Goal: Task Accomplishment & Management: Manage account settings

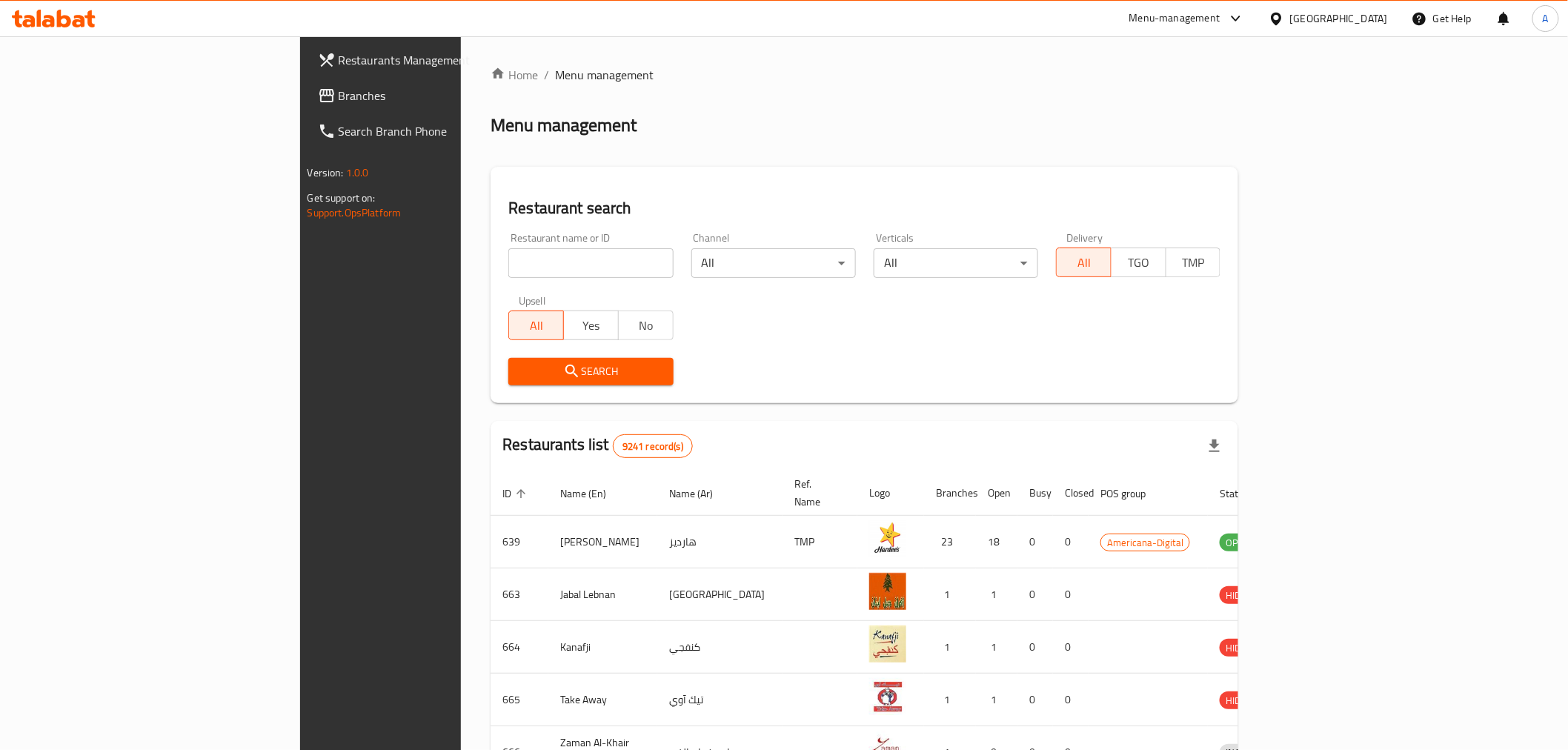
click at [508, 270] on input "search" at bounding box center [590, 263] width 165 height 30
click at [520, 372] on span "Search" at bounding box center [590, 371] width 141 height 18
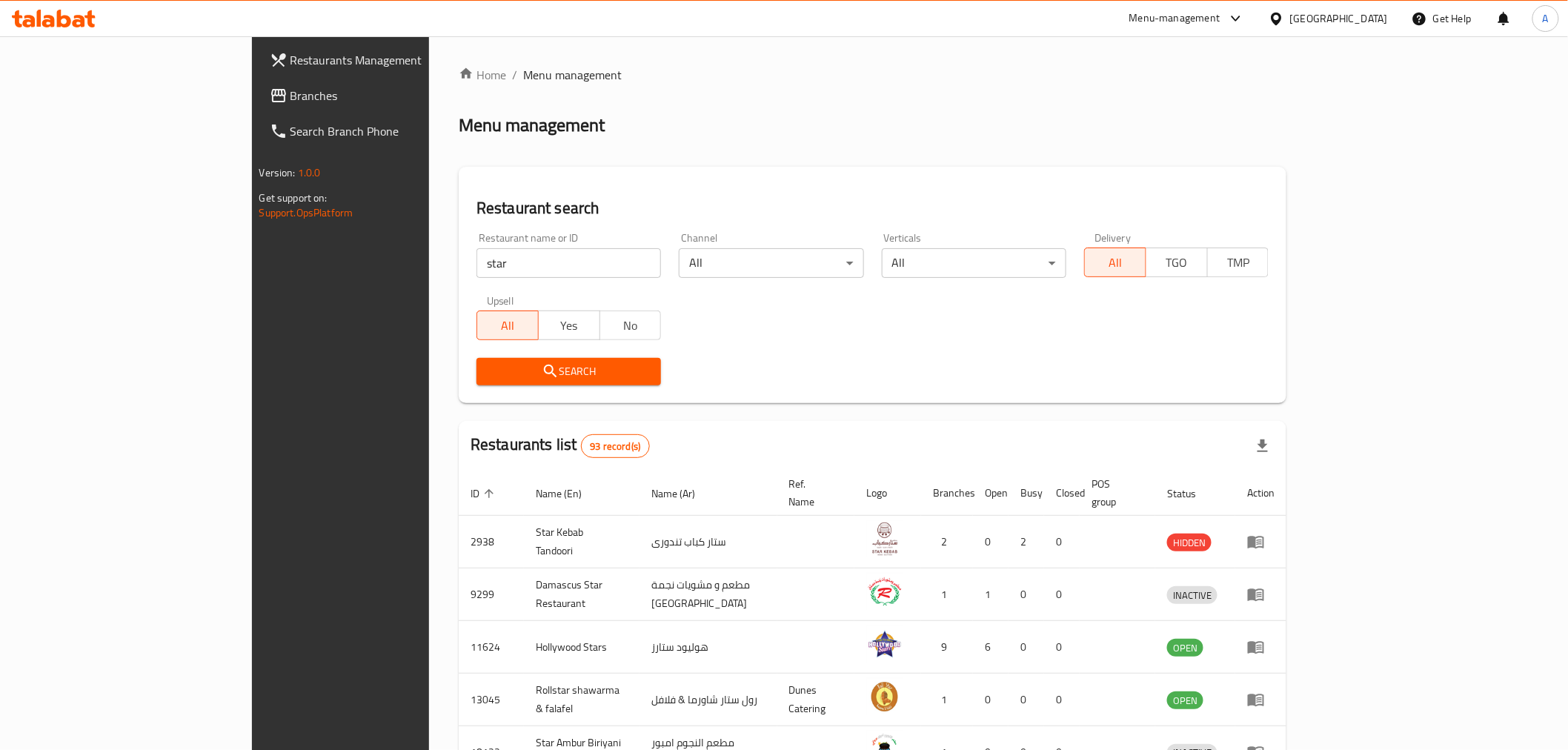
click at [477, 269] on input "star" at bounding box center [569, 263] width 185 height 30
type input "star phone"
click at [488, 374] on span "Search" at bounding box center [568, 371] width 161 height 18
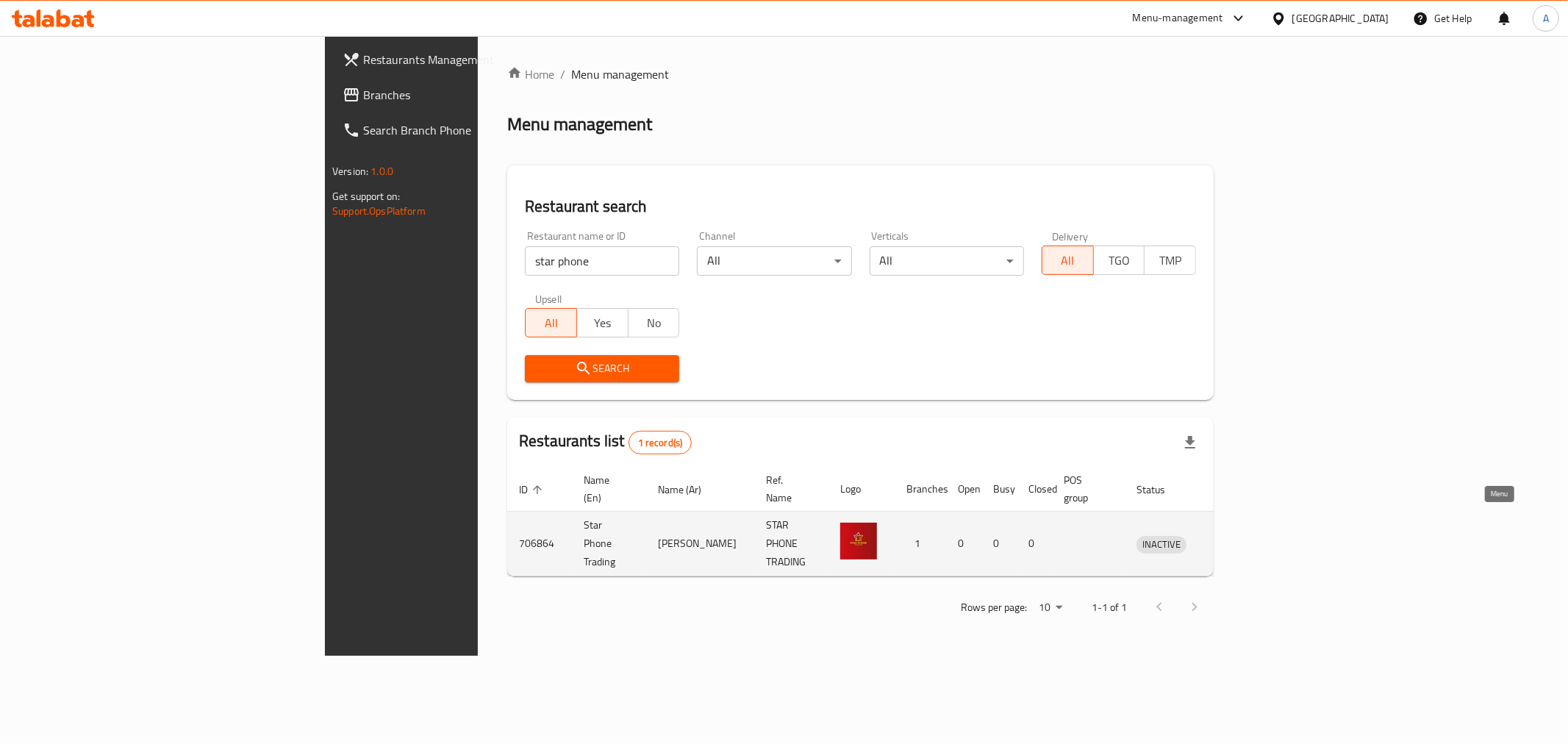
click at [1234, 535] on icon "enhanced table" at bounding box center [1225, 544] width 18 height 18
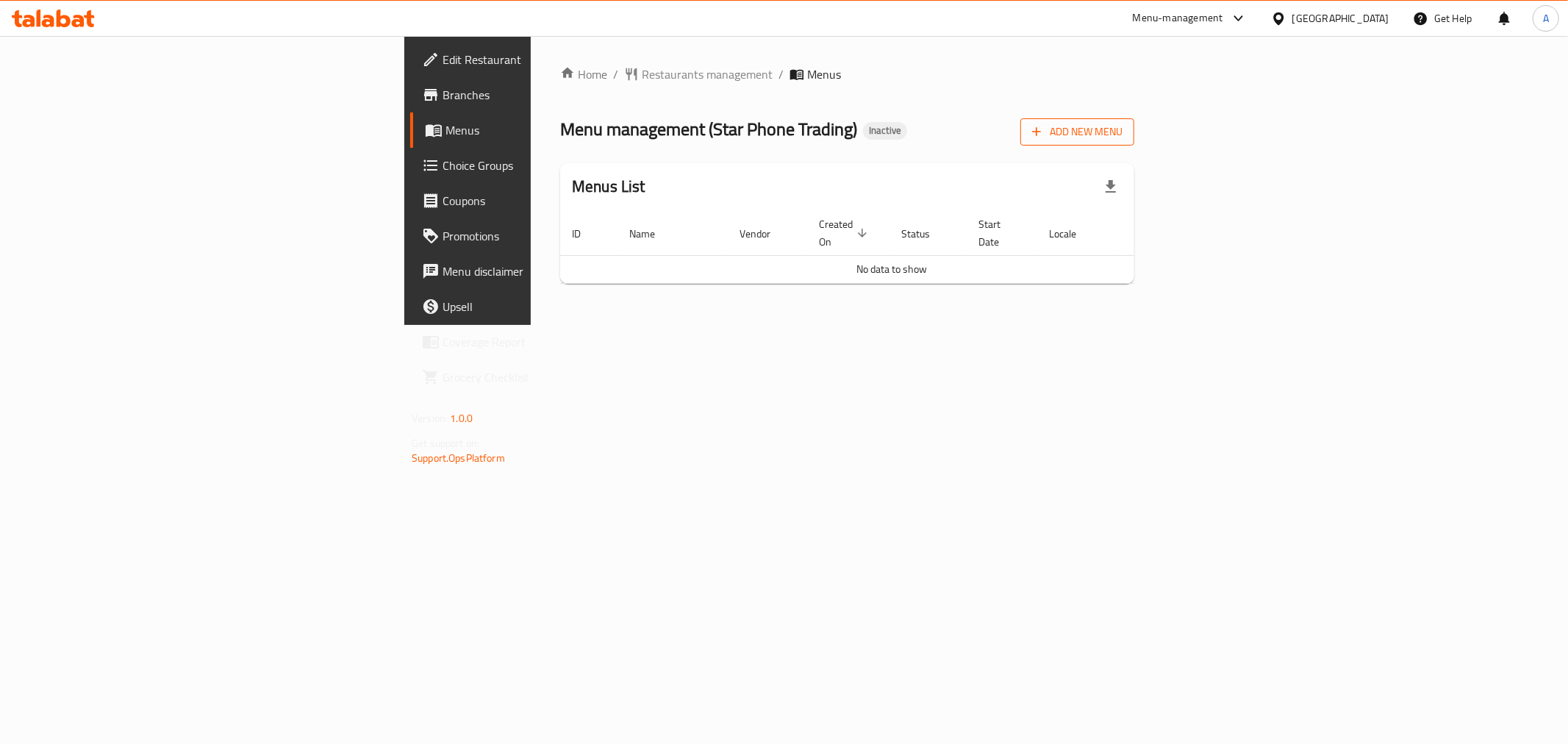
click at [1134, 119] on button "Add New Menu" at bounding box center [1077, 132] width 114 height 27
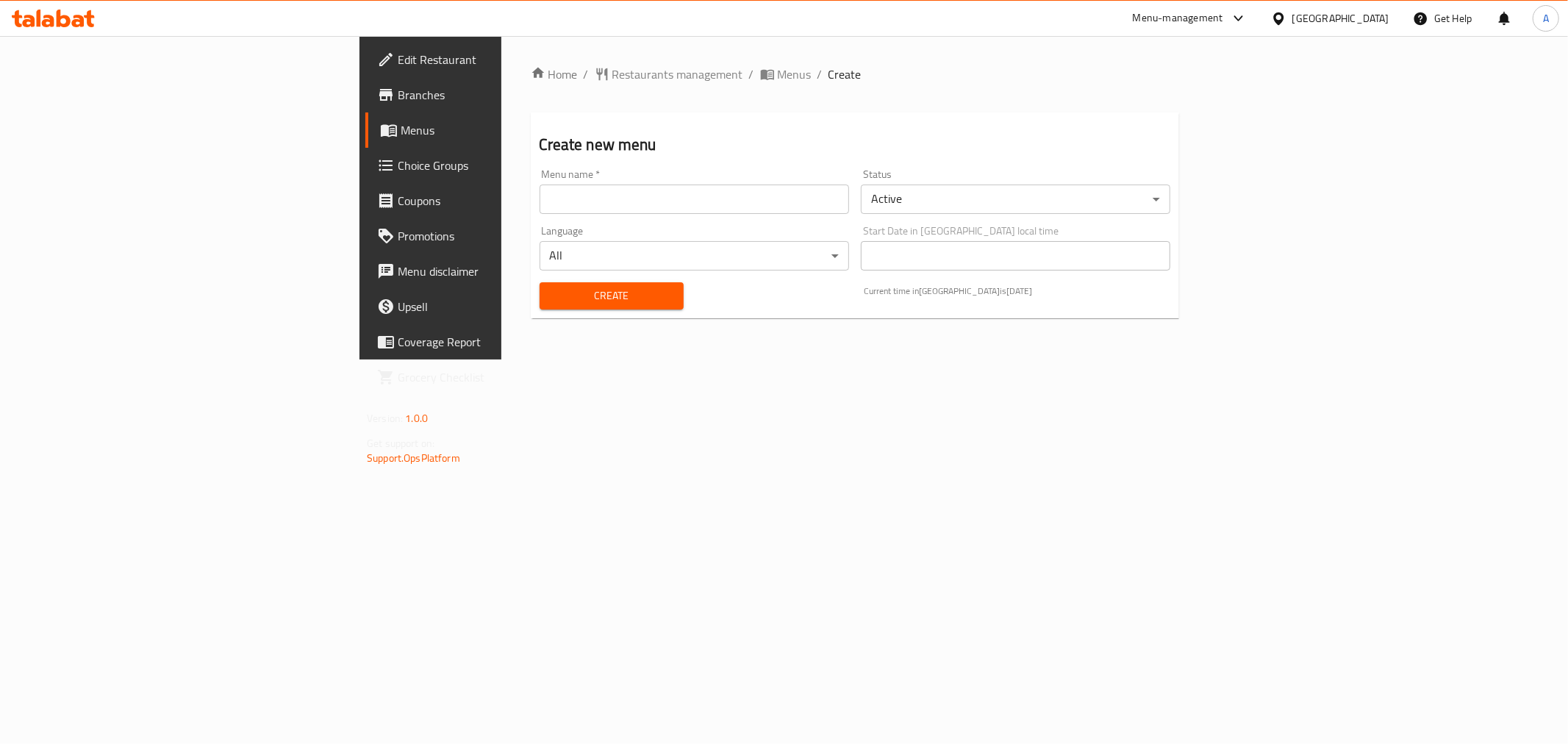
click at [640, 205] on input "text" at bounding box center [694, 199] width 310 height 29
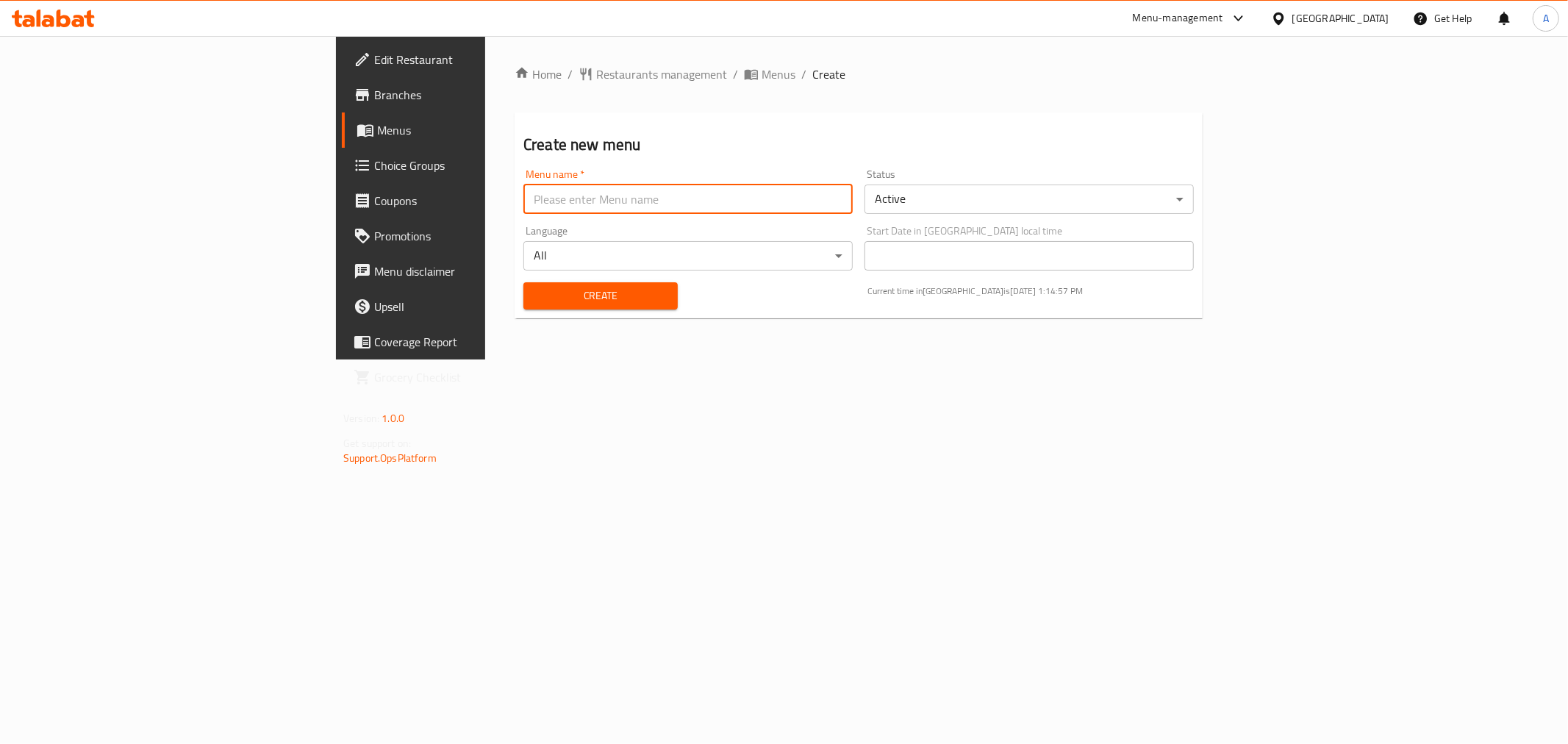
type input "Offer"
click at [535, 292] on span "Create" at bounding box center [600, 296] width 131 height 18
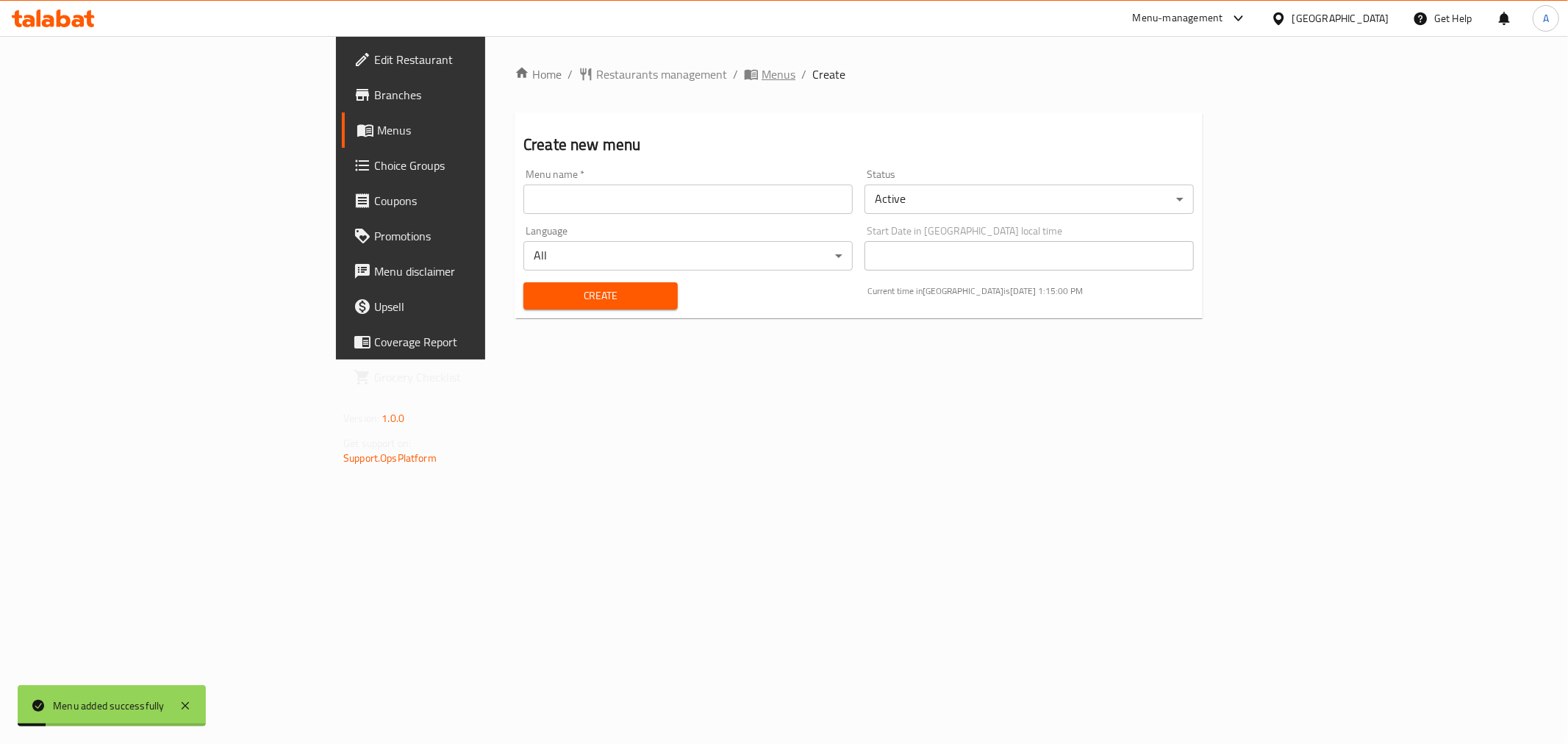
click at [761, 65] on span "Menus" at bounding box center [778, 74] width 33 height 18
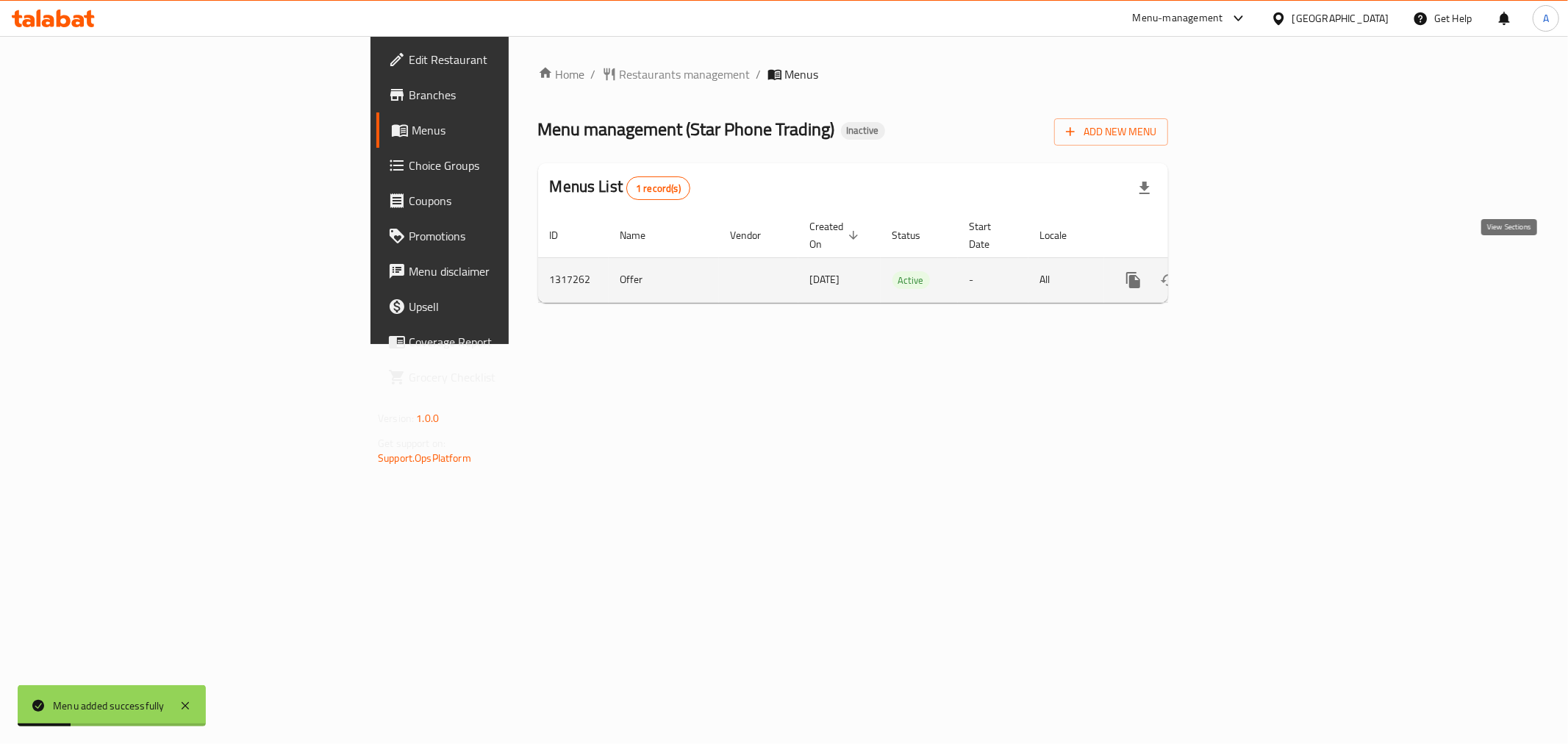
click at [1249, 272] on icon "enhanced table" at bounding box center [1239, 280] width 18 height 18
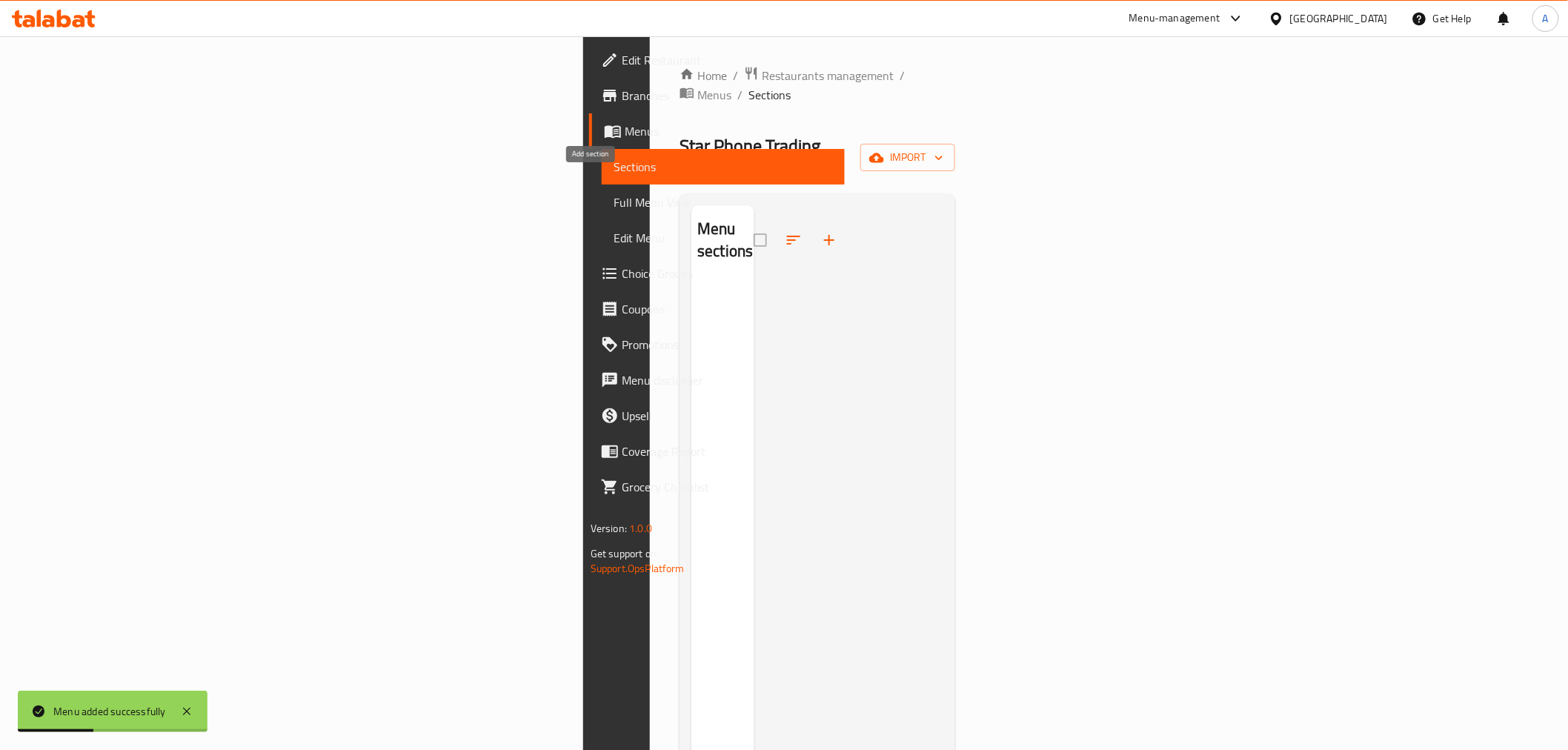
click at [812, 222] on button "button" at bounding box center [829, 240] width 35 height 35
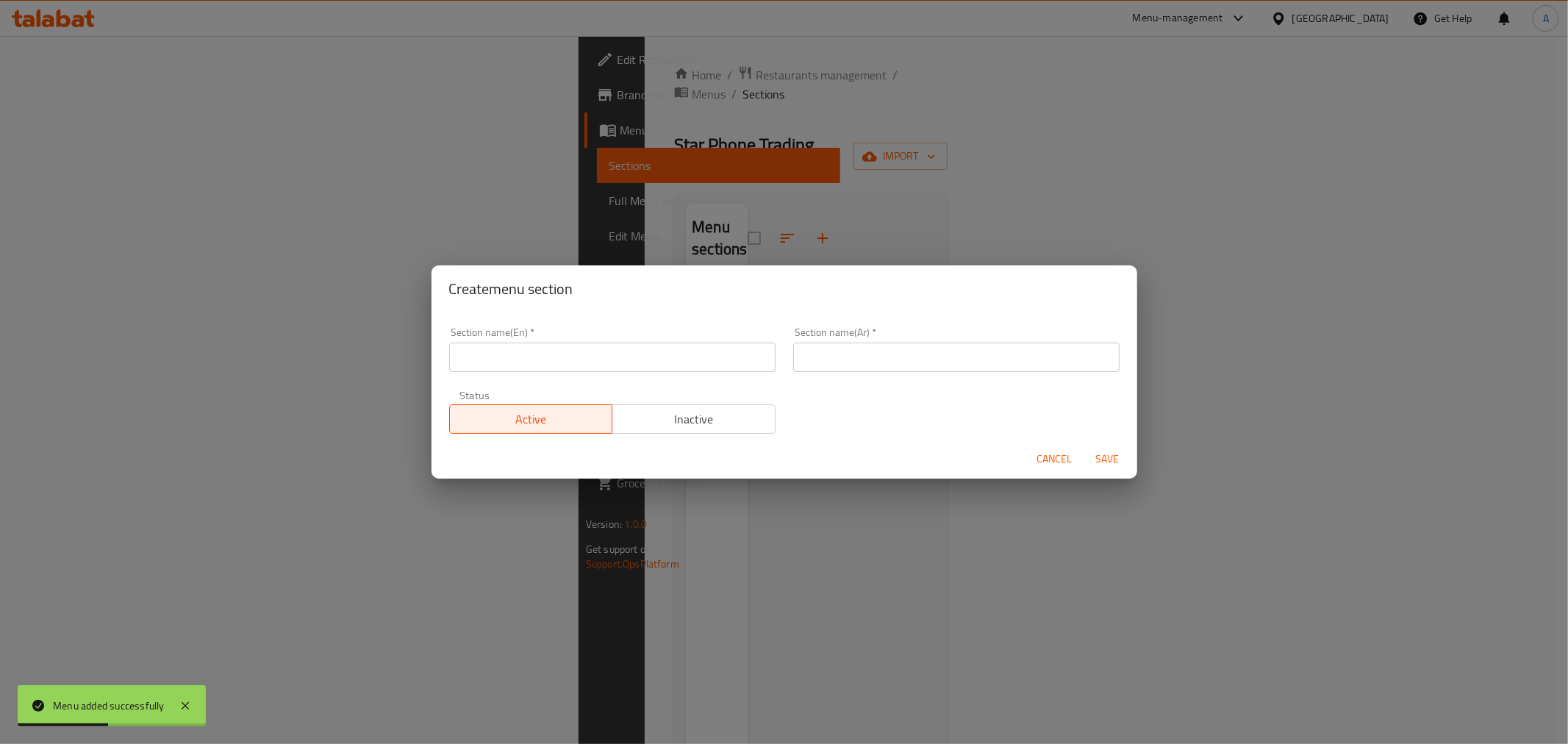
click at [587, 358] on input "text" at bounding box center [612, 357] width 327 height 29
click at [893, 357] on input "text" at bounding box center [956, 357] width 327 height 29
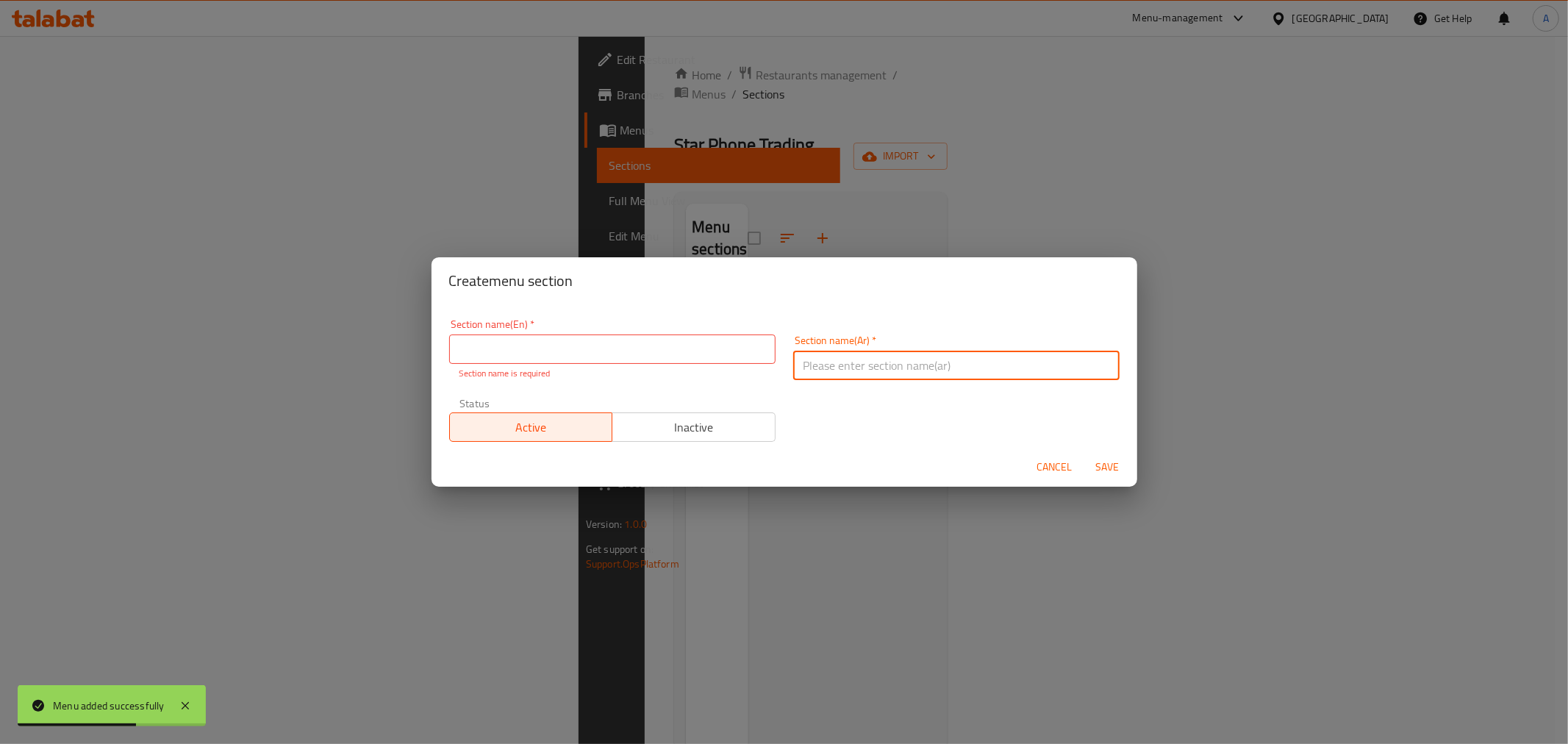
type input "عروض"
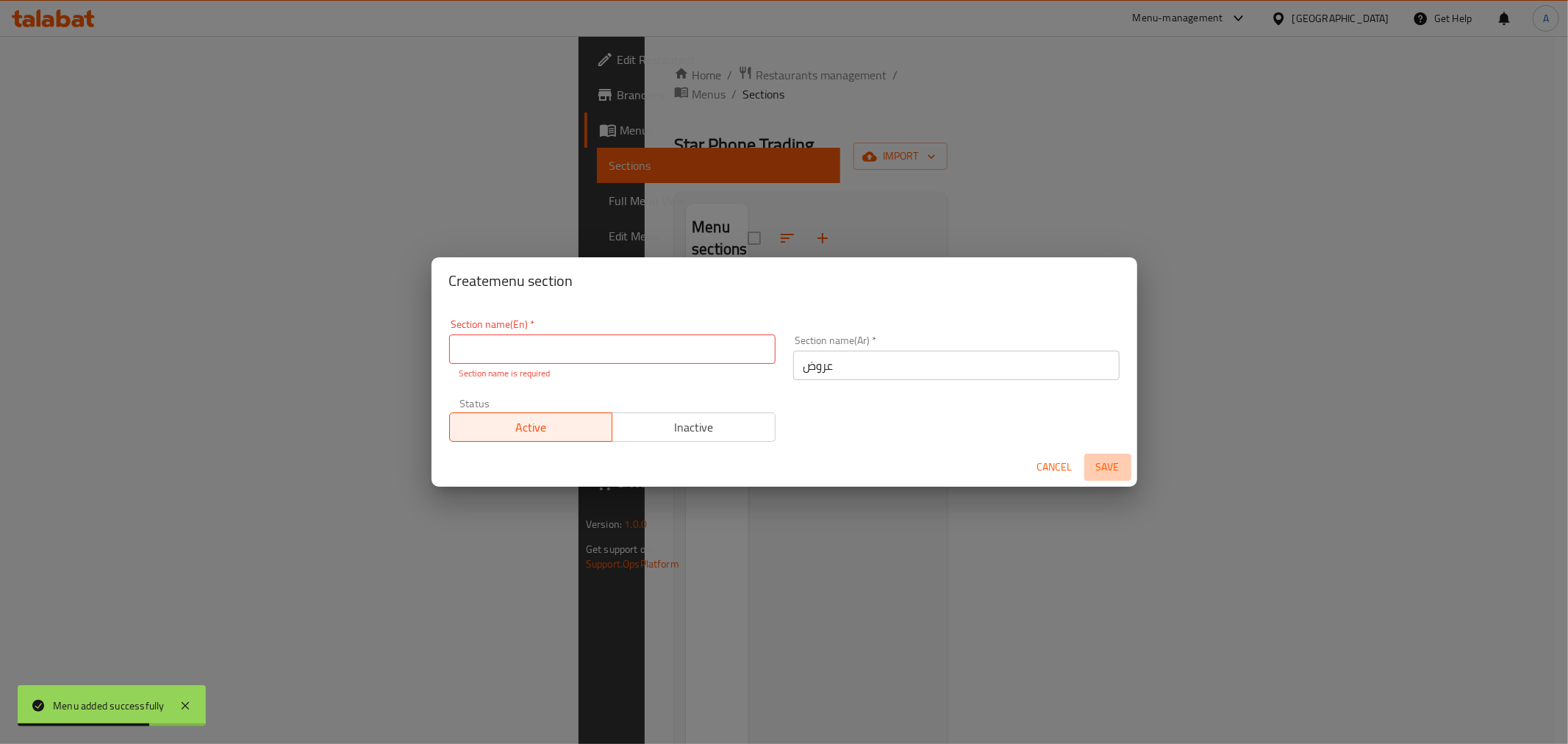
click at [1112, 474] on span "Save" at bounding box center [1108, 467] width 35 height 18
click at [1115, 456] on button "Save" at bounding box center [1108, 468] width 47 height 27
click at [1114, 469] on span "Save" at bounding box center [1108, 467] width 35 height 18
click at [496, 344] on input "text" at bounding box center [612, 349] width 327 height 29
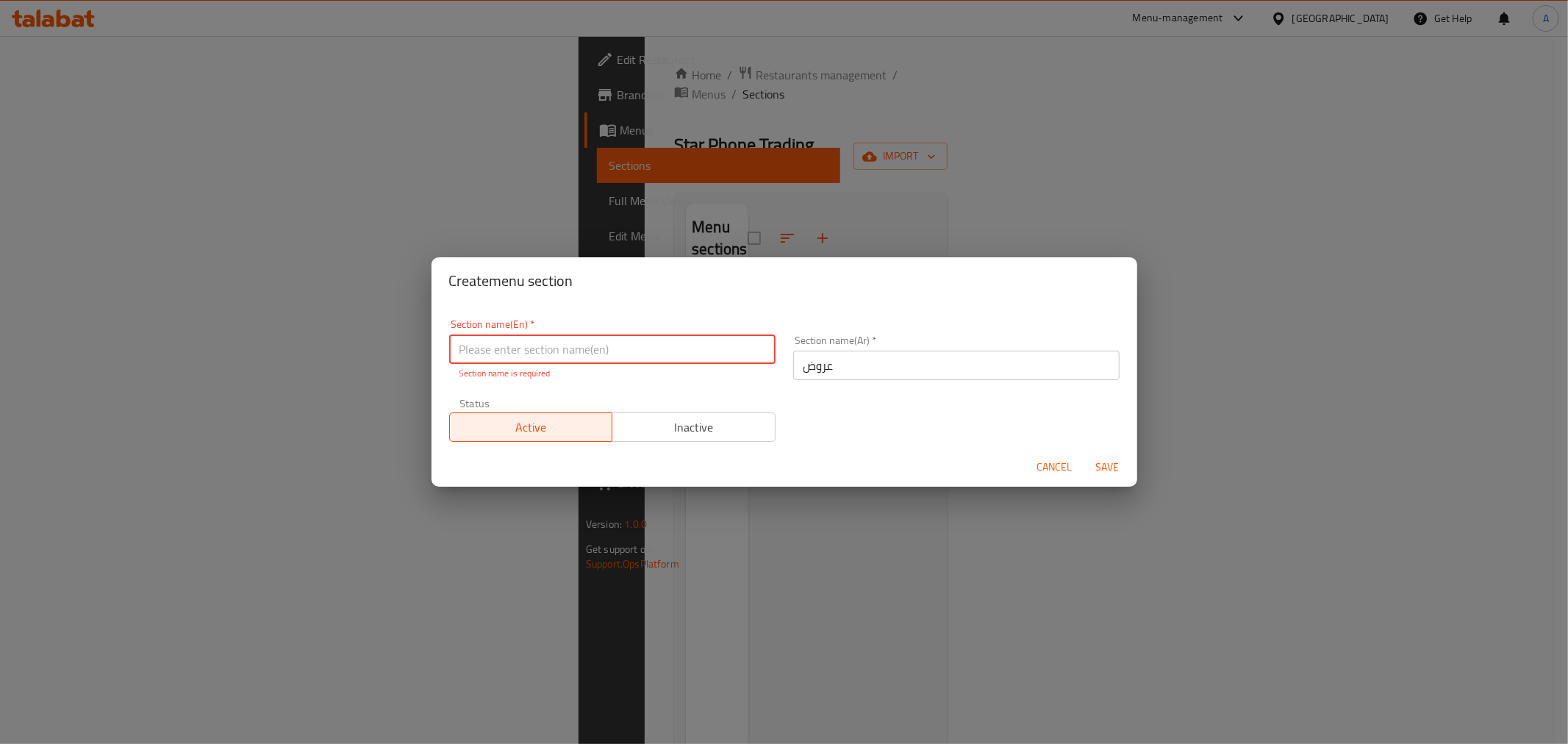
type input "Offers"
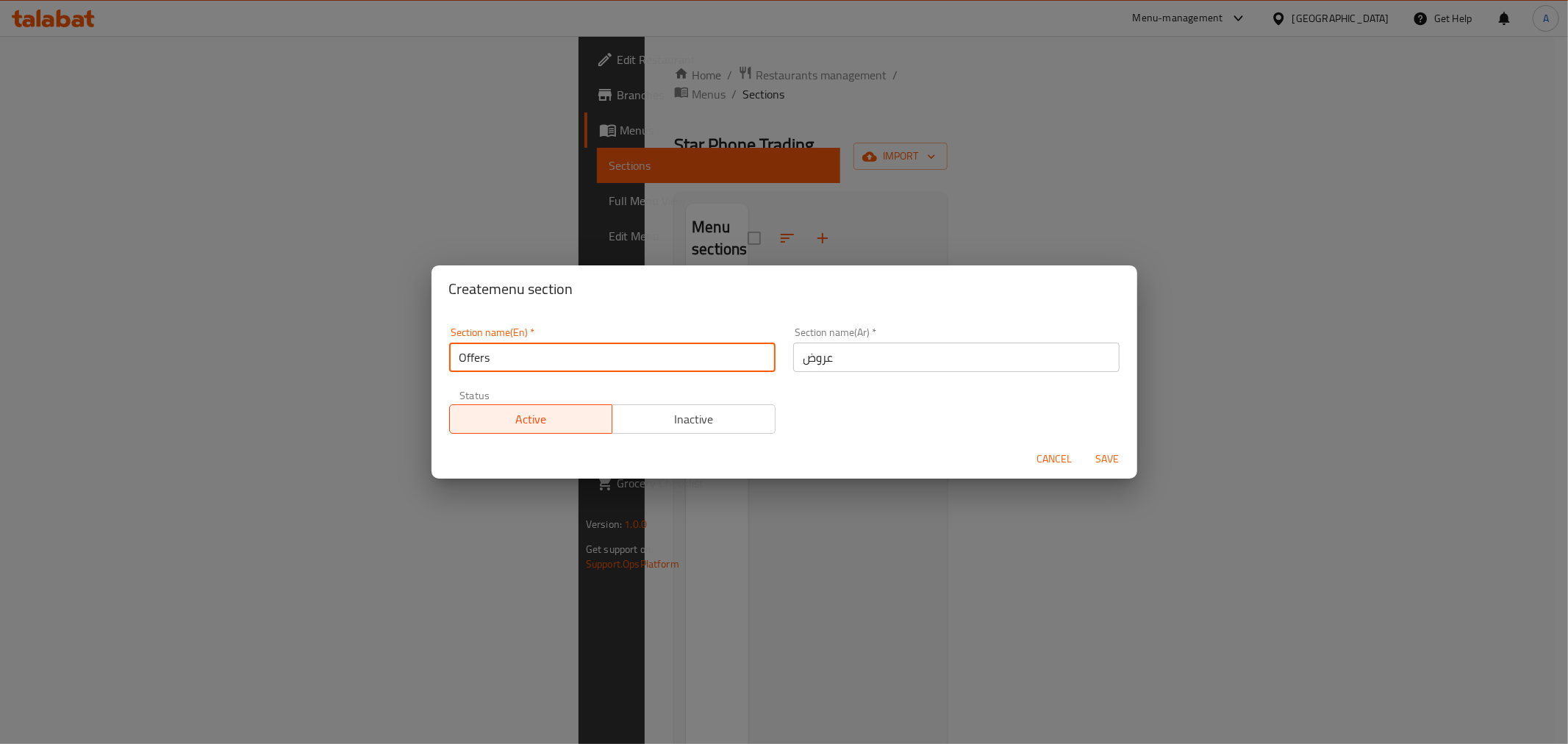
click at [1112, 462] on span "Save" at bounding box center [1108, 459] width 35 height 18
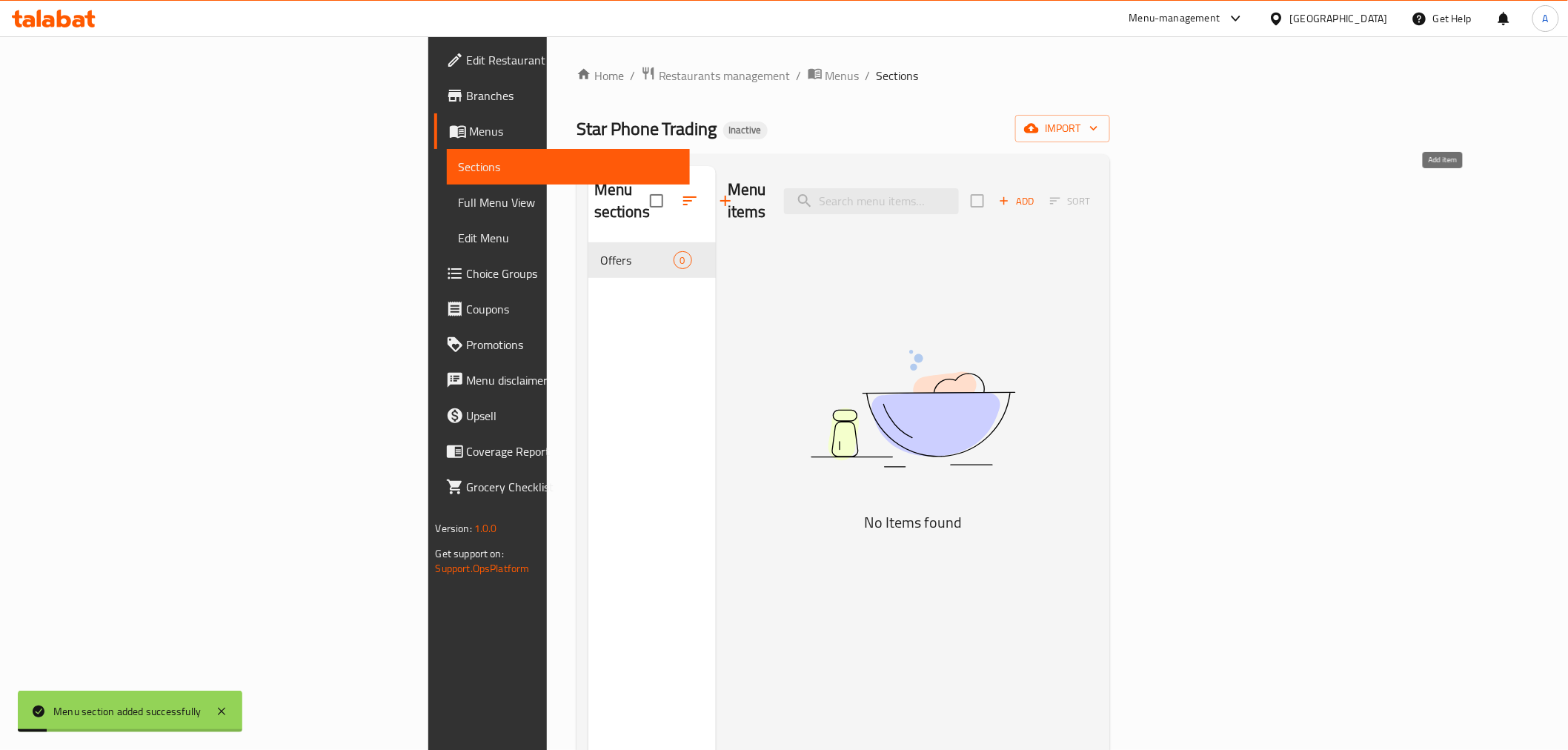
click at [1037, 193] on span "Add" at bounding box center [1017, 201] width 40 height 17
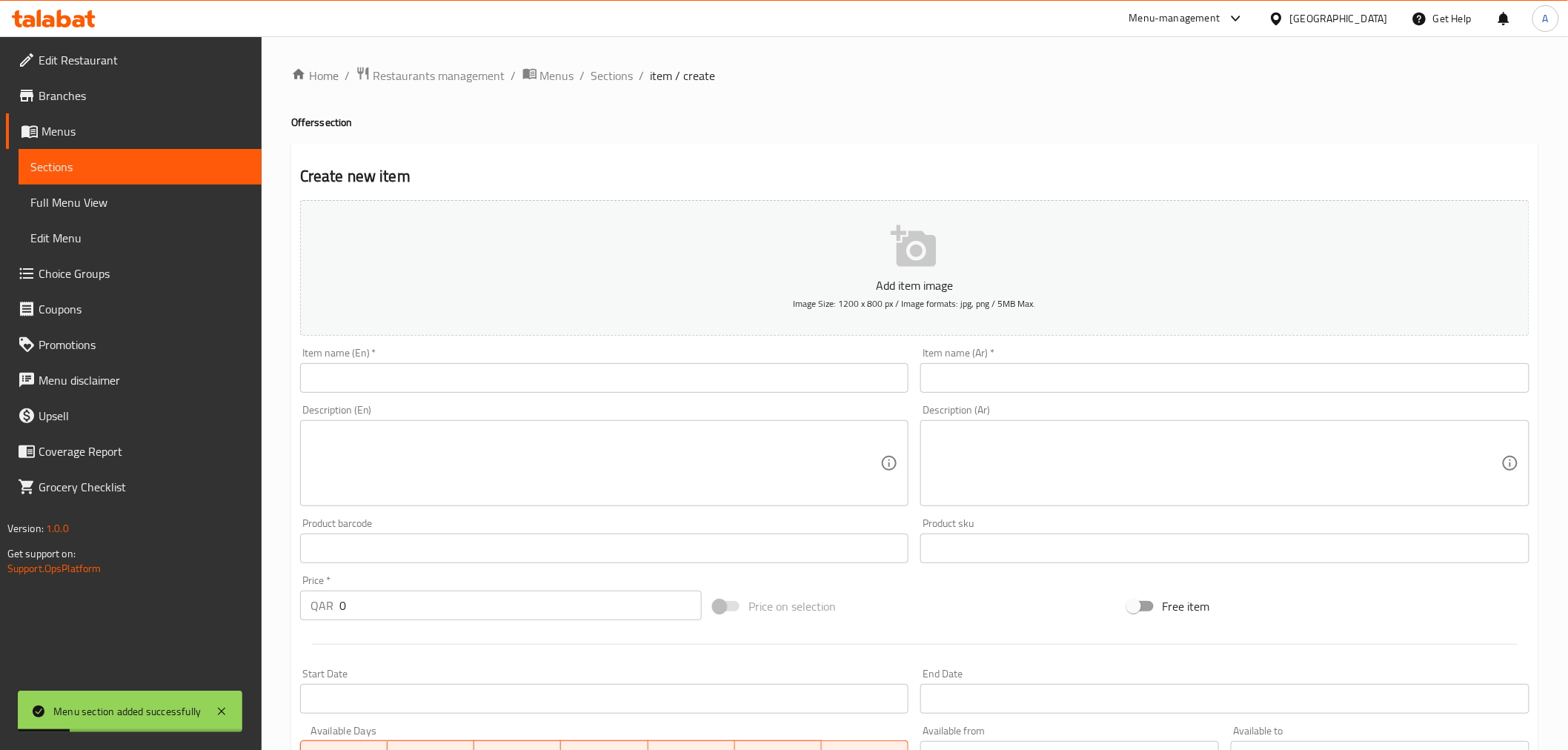
click at [776, 353] on div "Item name (En)   * Item name (En) *" at bounding box center [605, 370] width 609 height 45
drag, startPoint x: 747, startPoint y: 385, endPoint x: 723, endPoint y: 390, distance: 24.5
click at [747, 385] on input "text" at bounding box center [605, 377] width 609 height 30
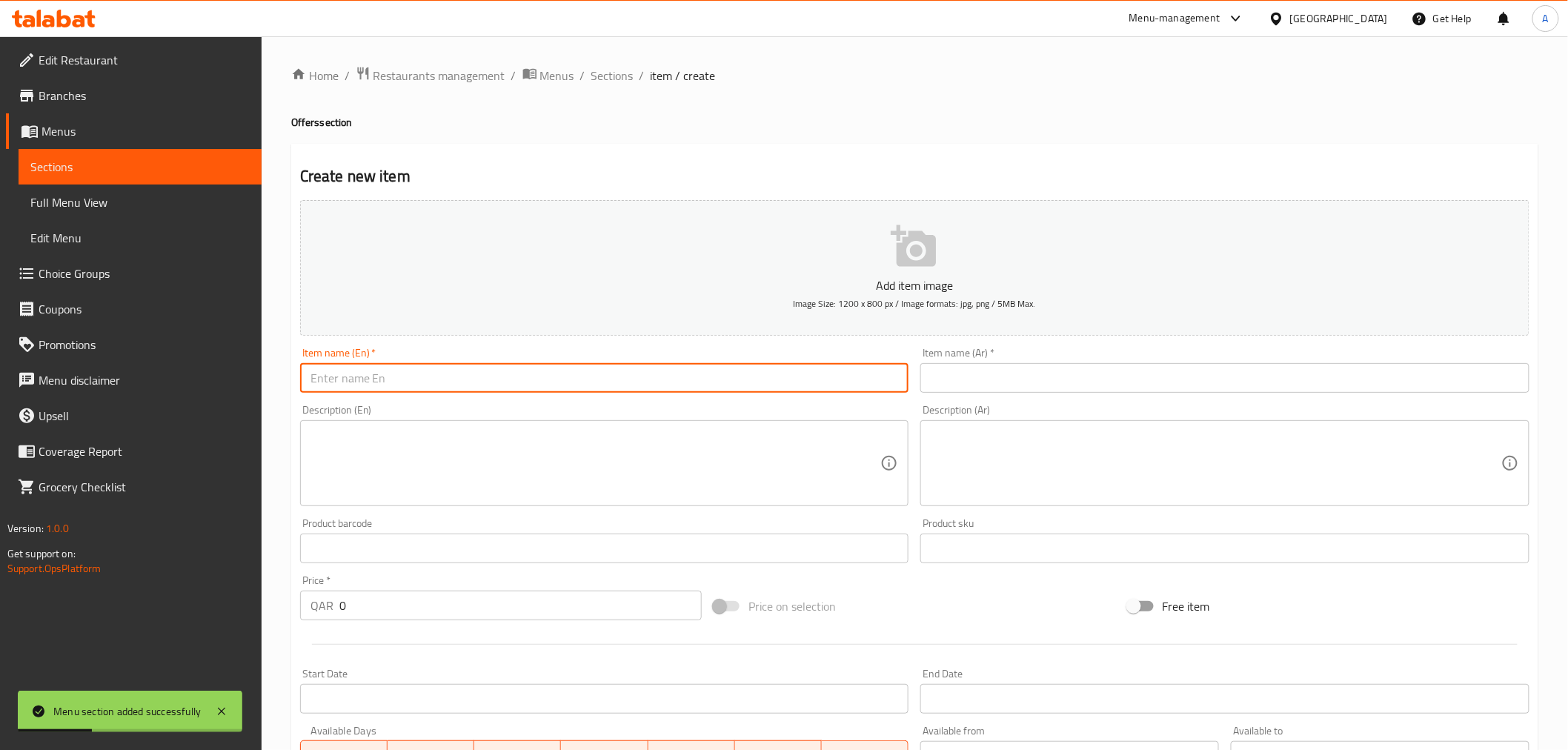
type input "offers"
click at [1077, 377] on input "text" at bounding box center [1225, 377] width 609 height 30
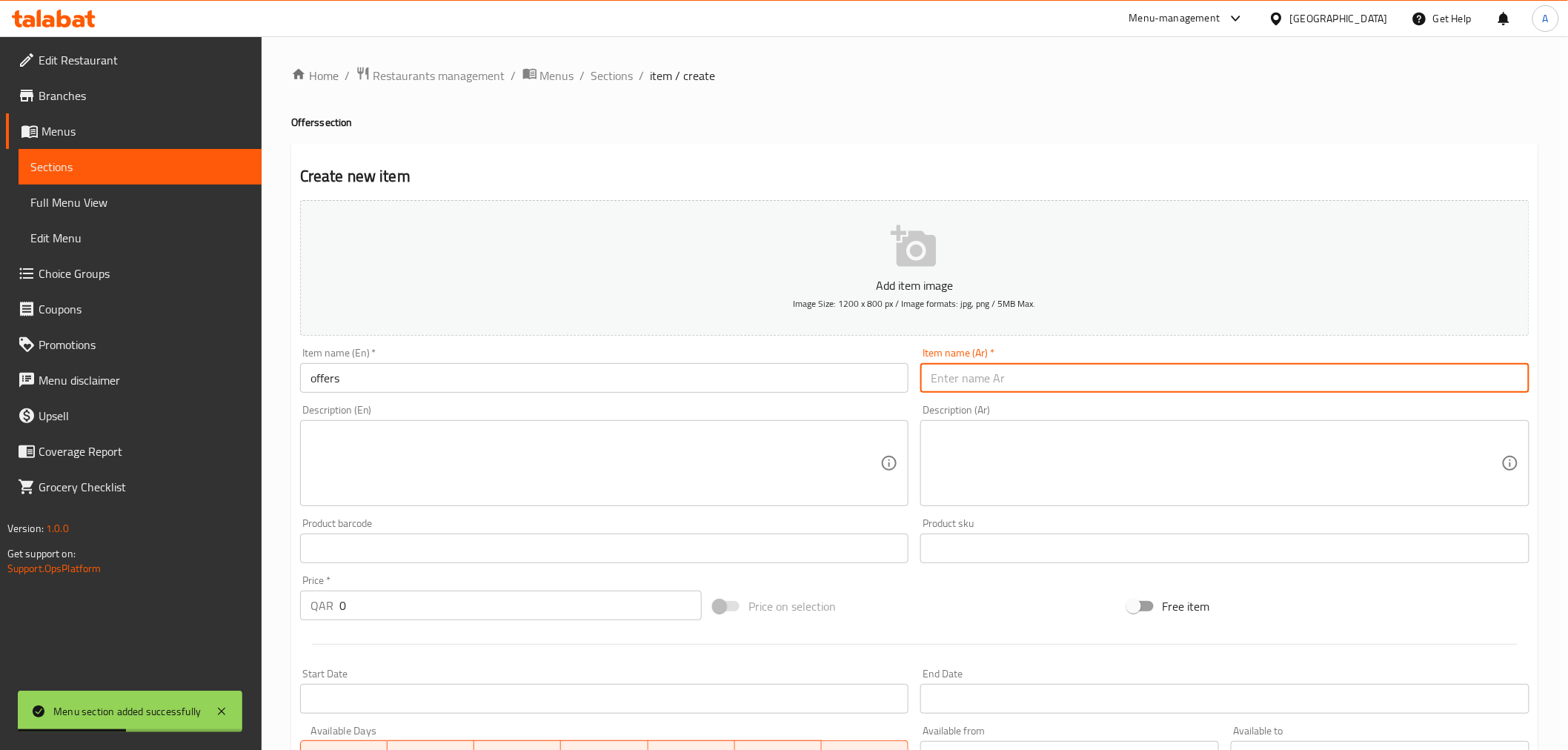
type input "عروض"
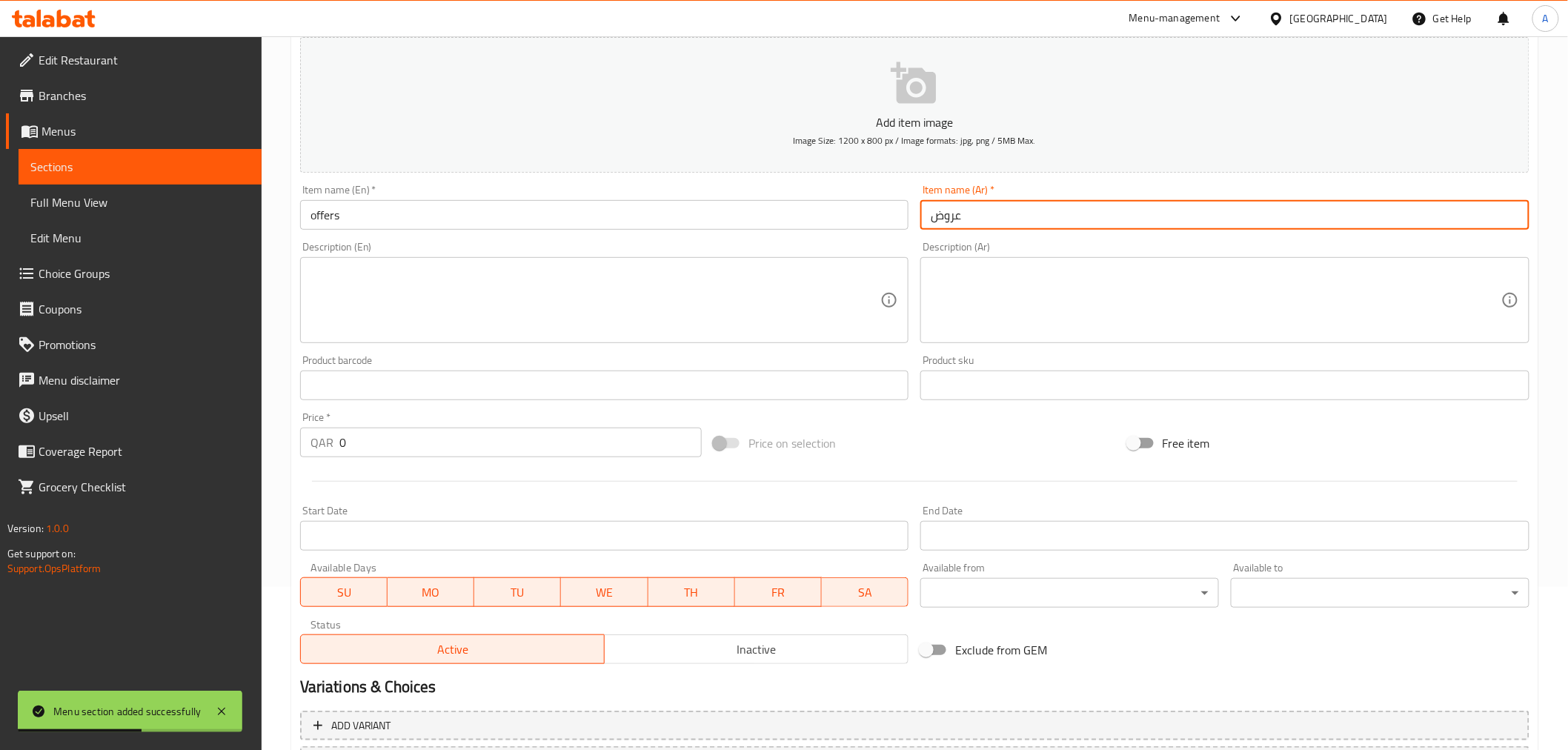
scroll to position [165, 0]
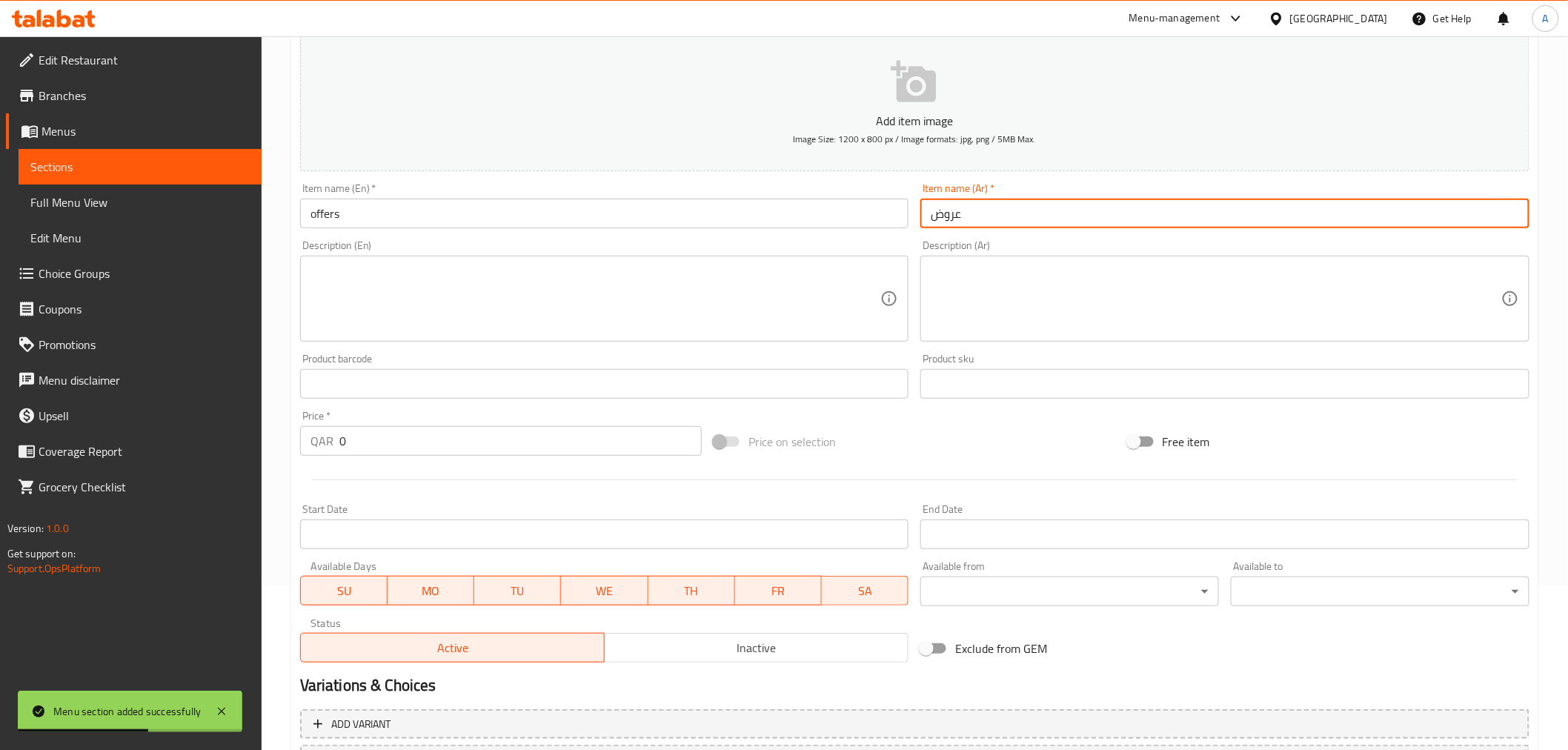
click at [465, 450] on input "0" at bounding box center [520, 441] width 362 height 30
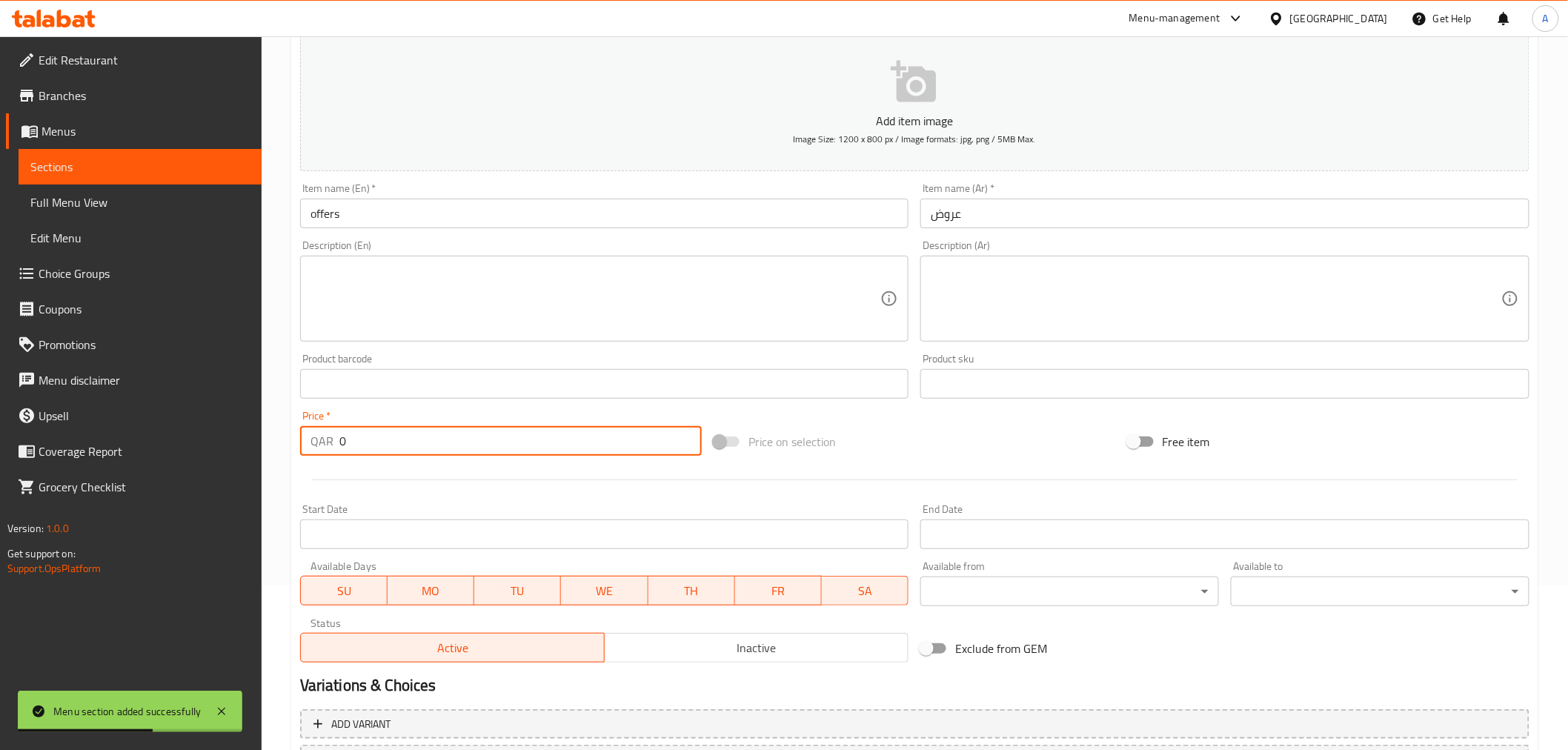
click at [465, 450] on input "0" at bounding box center [520, 441] width 362 height 30
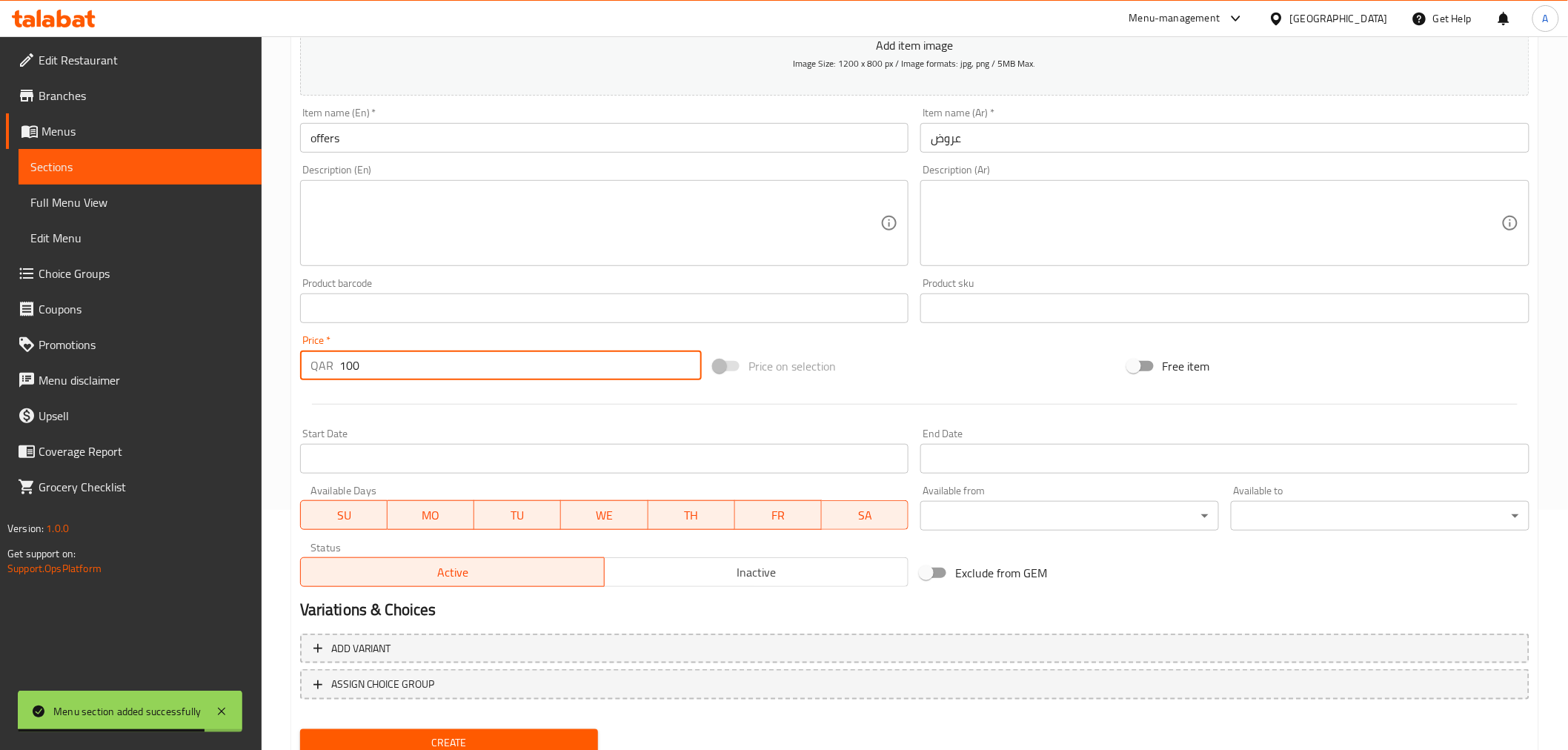
scroll to position [294, 0]
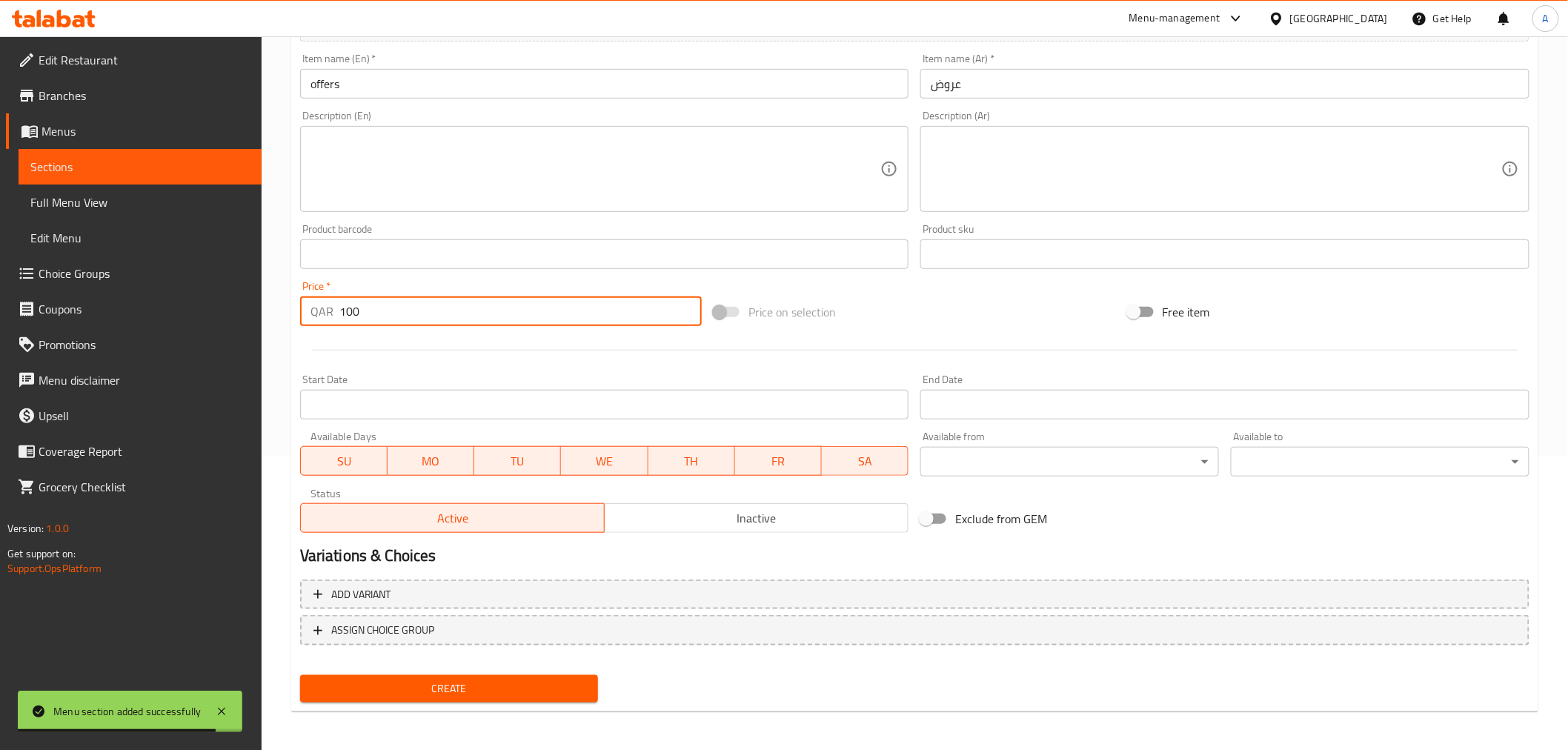
type input "100"
click at [495, 680] on span "Create" at bounding box center [450, 689] width 275 height 18
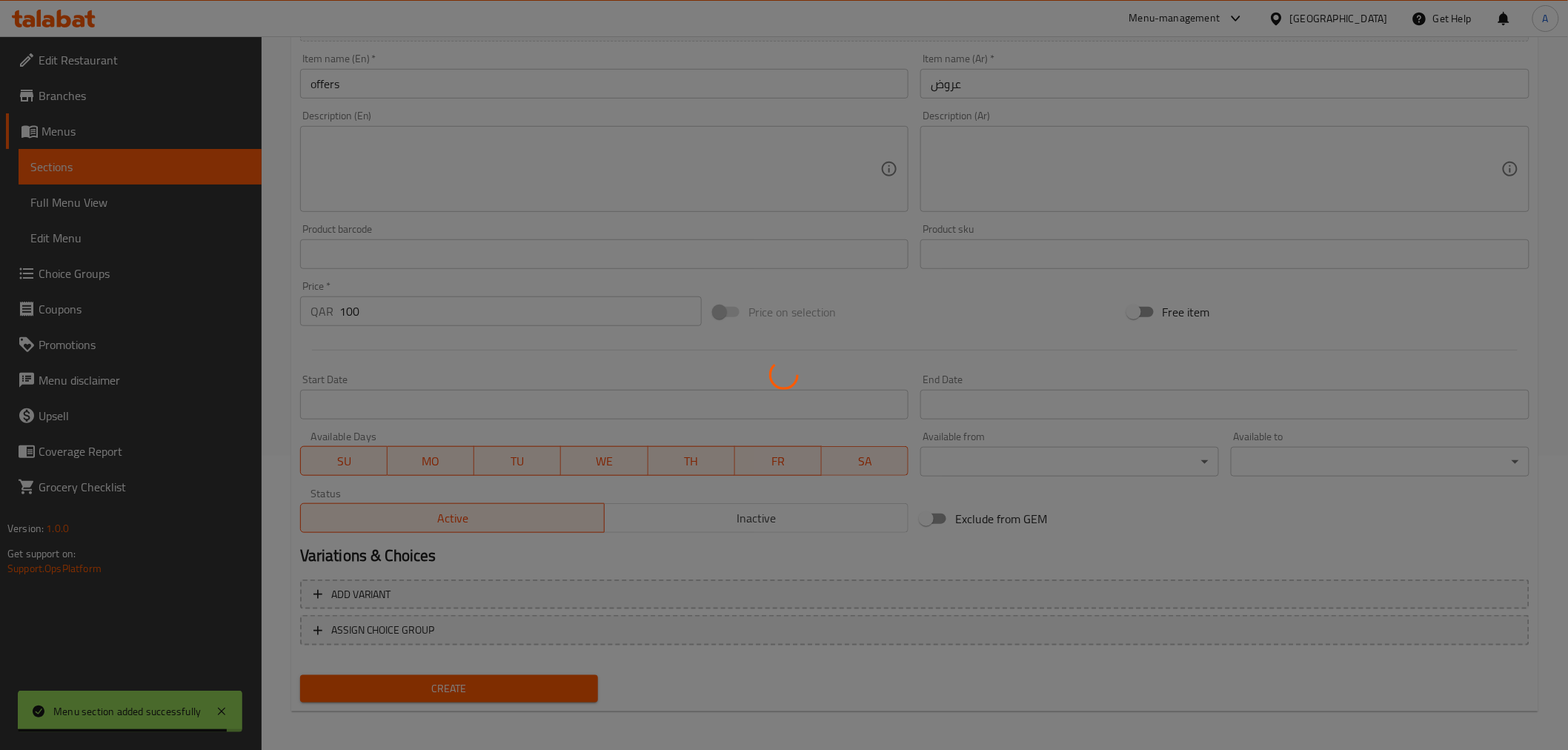
type input "0"
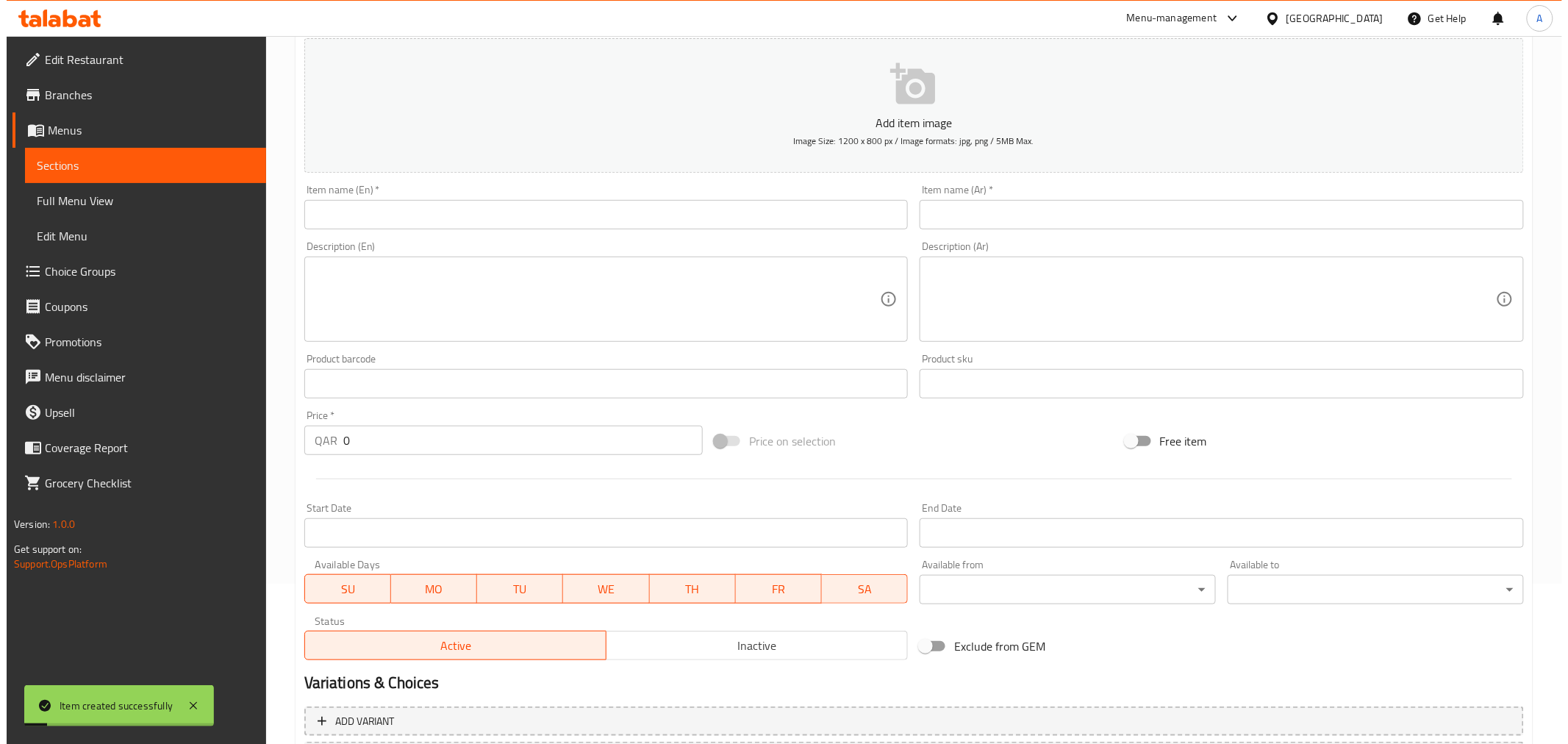
scroll to position [0, 0]
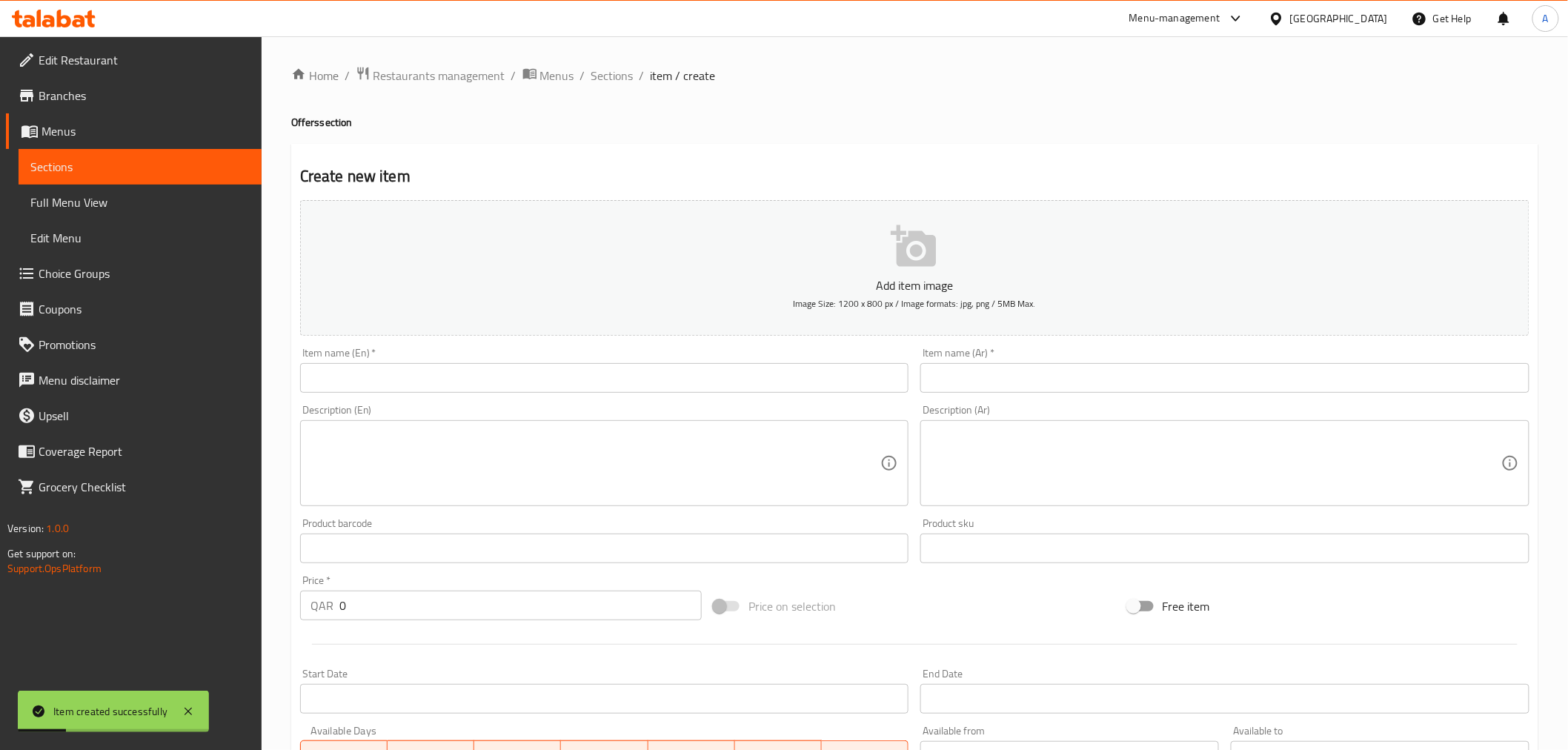
drag, startPoint x: 658, startPoint y: 78, endPoint x: 591, endPoint y: 78, distance: 67.0
click at [657, 78] on span "item / create" at bounding box center [683, 75] width 65 height 18
click at [625, 74] on span "Sections" at bounding box center [613, 75] width 43 height 18
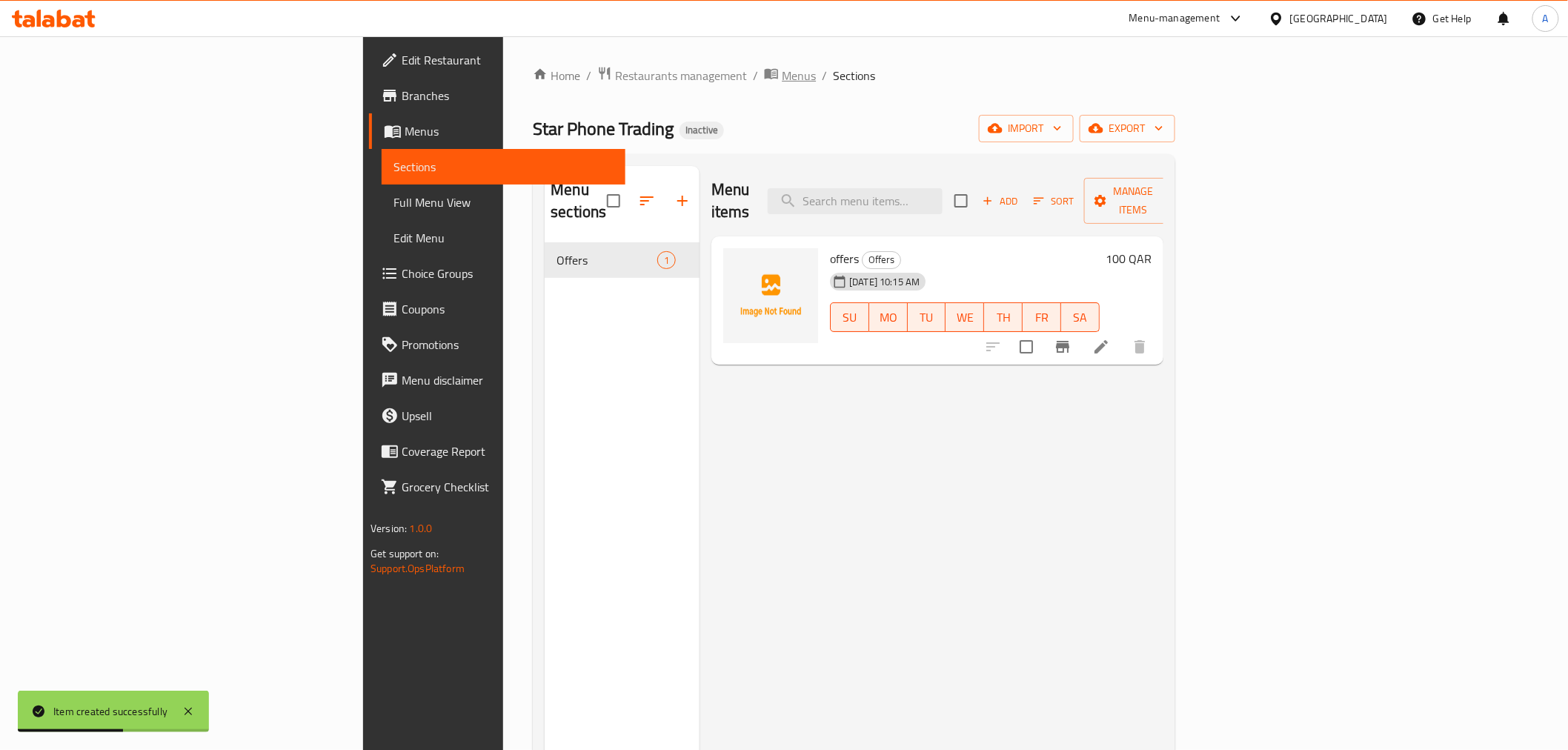
click at [782, 79] on span "Menus" at bounding box center [799, 75] width 34 height 18
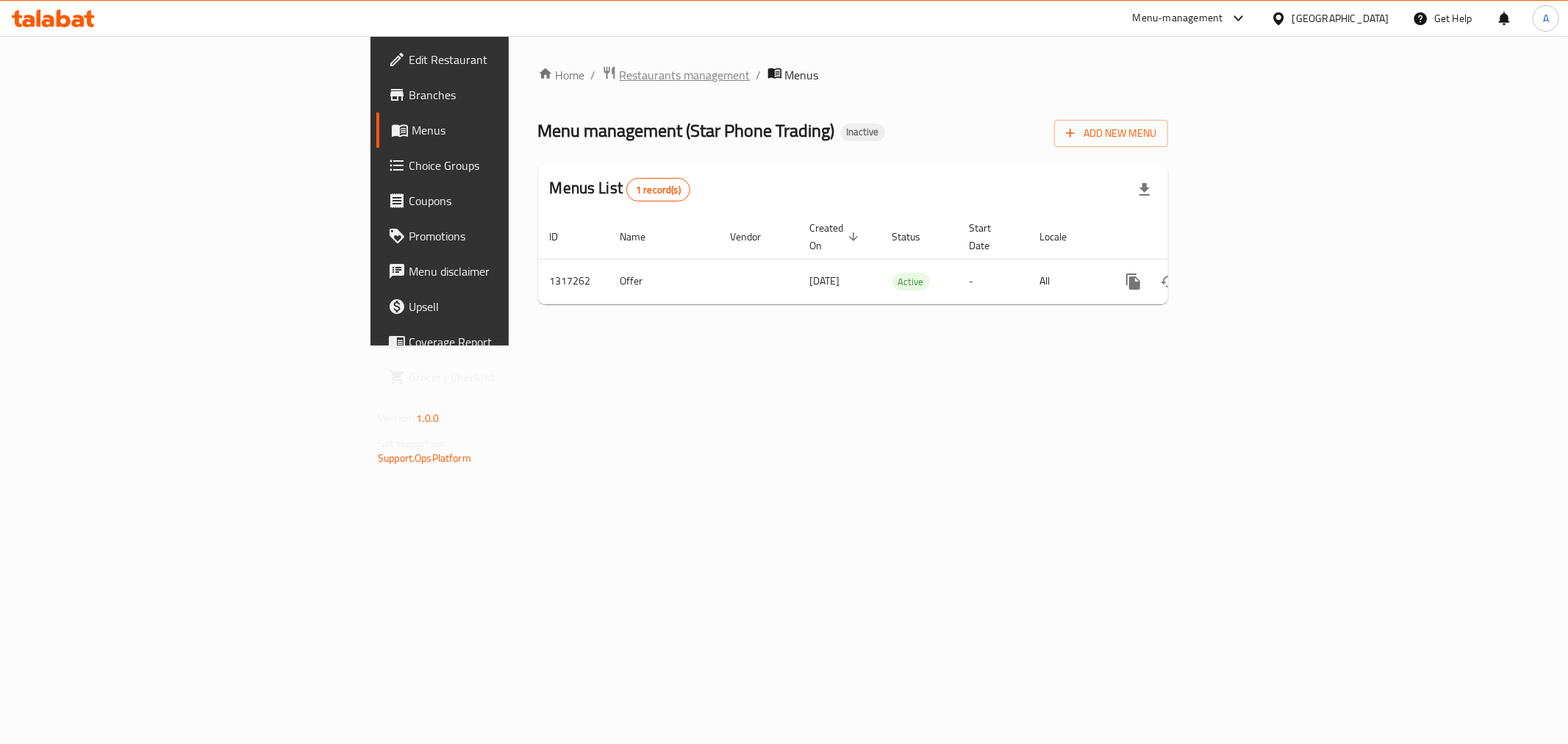
click at [620, 70] on span "Restaurants management" at bounding box center [685, 75] width 131 height 18
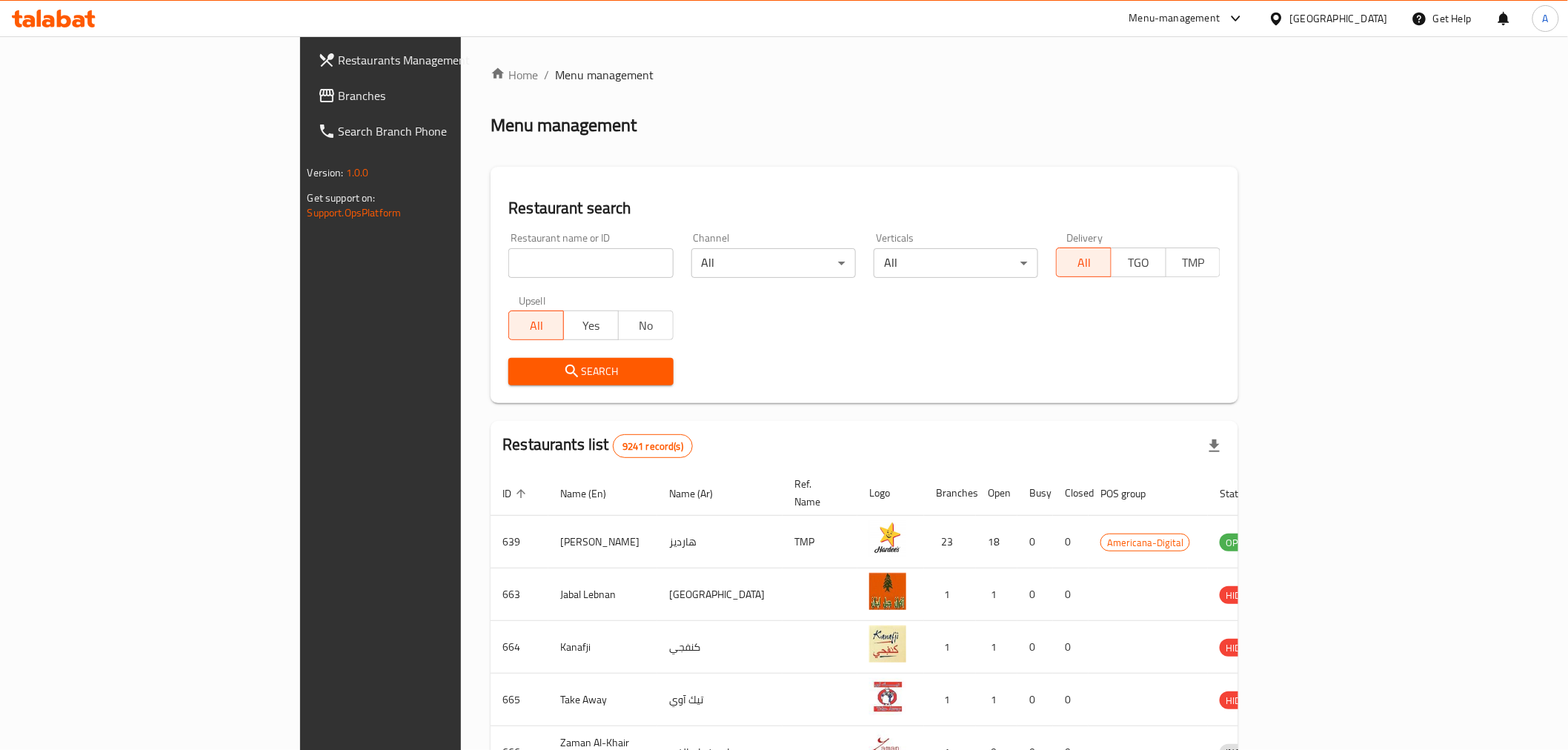
click at [508, 275] on input "search" at bounding box center [590, 263] width 165 height 30
click at [508, 261] on input "search" at bounding box center [590, 263] width 165 height 30
click at [522, 306] on div "All Yes No" at bounding box center [590, 317] width 165 height 44
click at [508, 255] on input "search" at bounding box center [590, 263] width 165 height 30
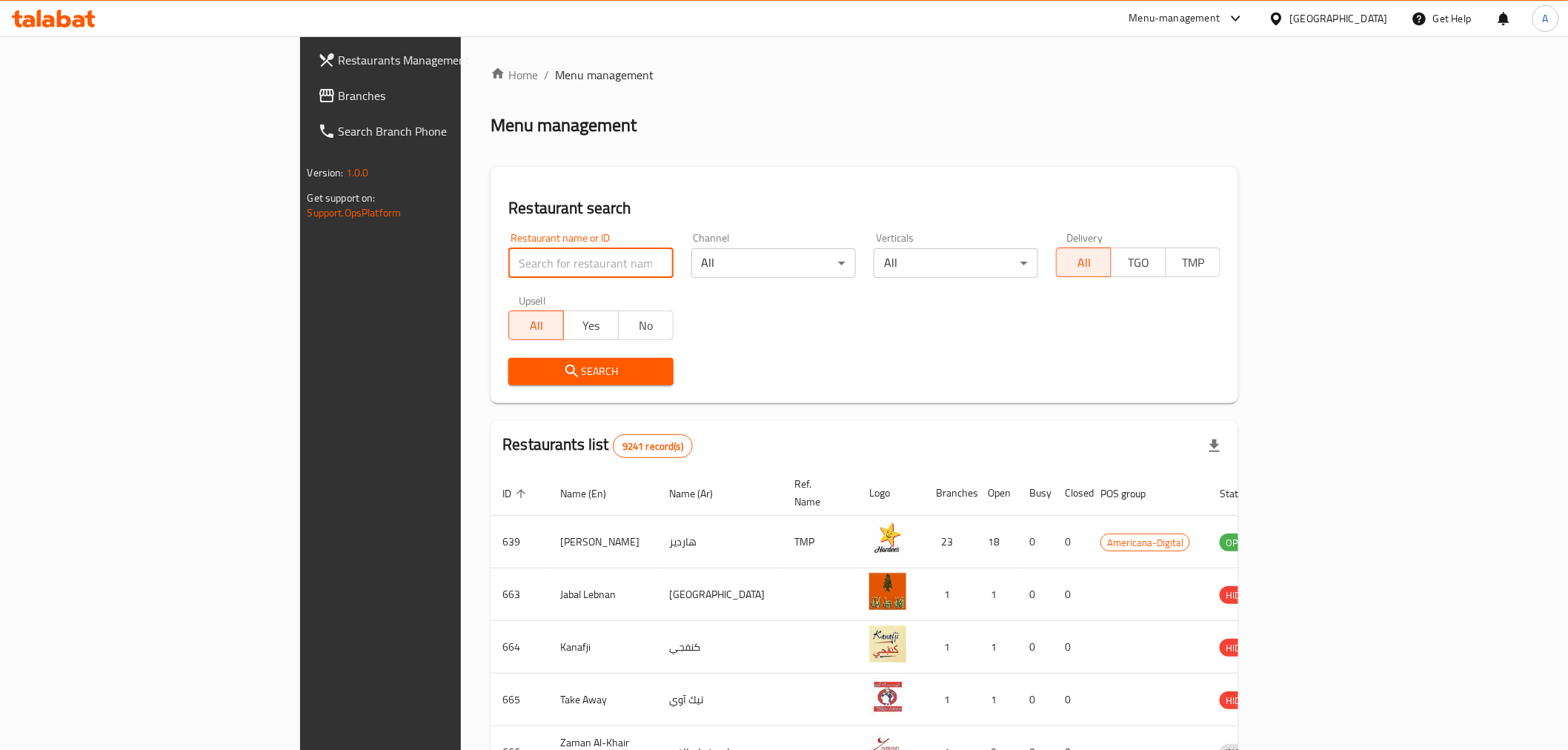
click at [508, 267] on input "search" at bounding box center [590, 263] width 165 height 30
click at [508, 264] on input "search" at bounding box center [590, 263] width 165 height 30
click at [508, 257] on input "search" at bounding box center [590, 263] width 165 height 30
click at [508, 261] on input "search" at bounding box center [590, 263] width 165 height 30
type input "star phone"
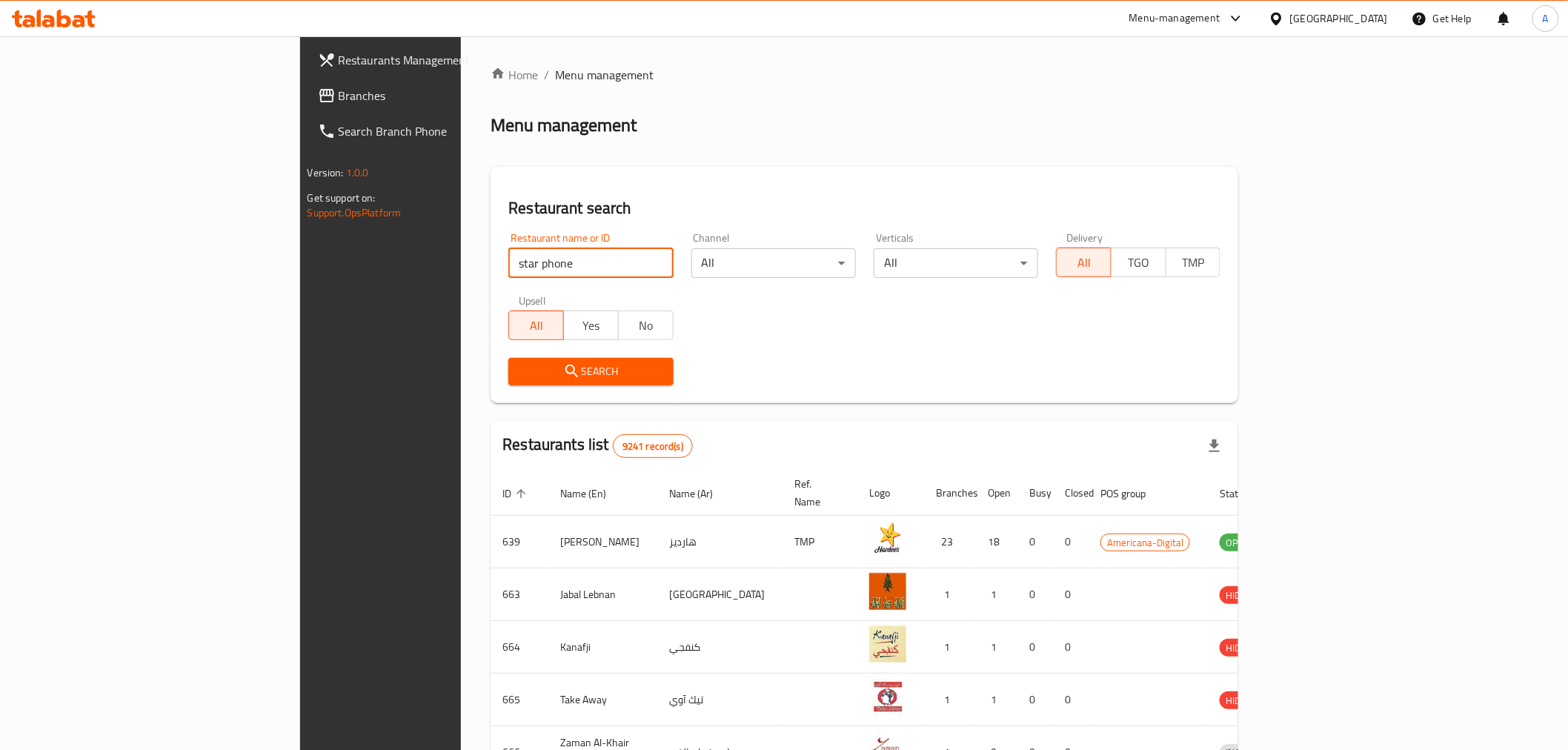
click at [520, 379] on span "Search" at bounding box center [590, 371] width 141 height 18
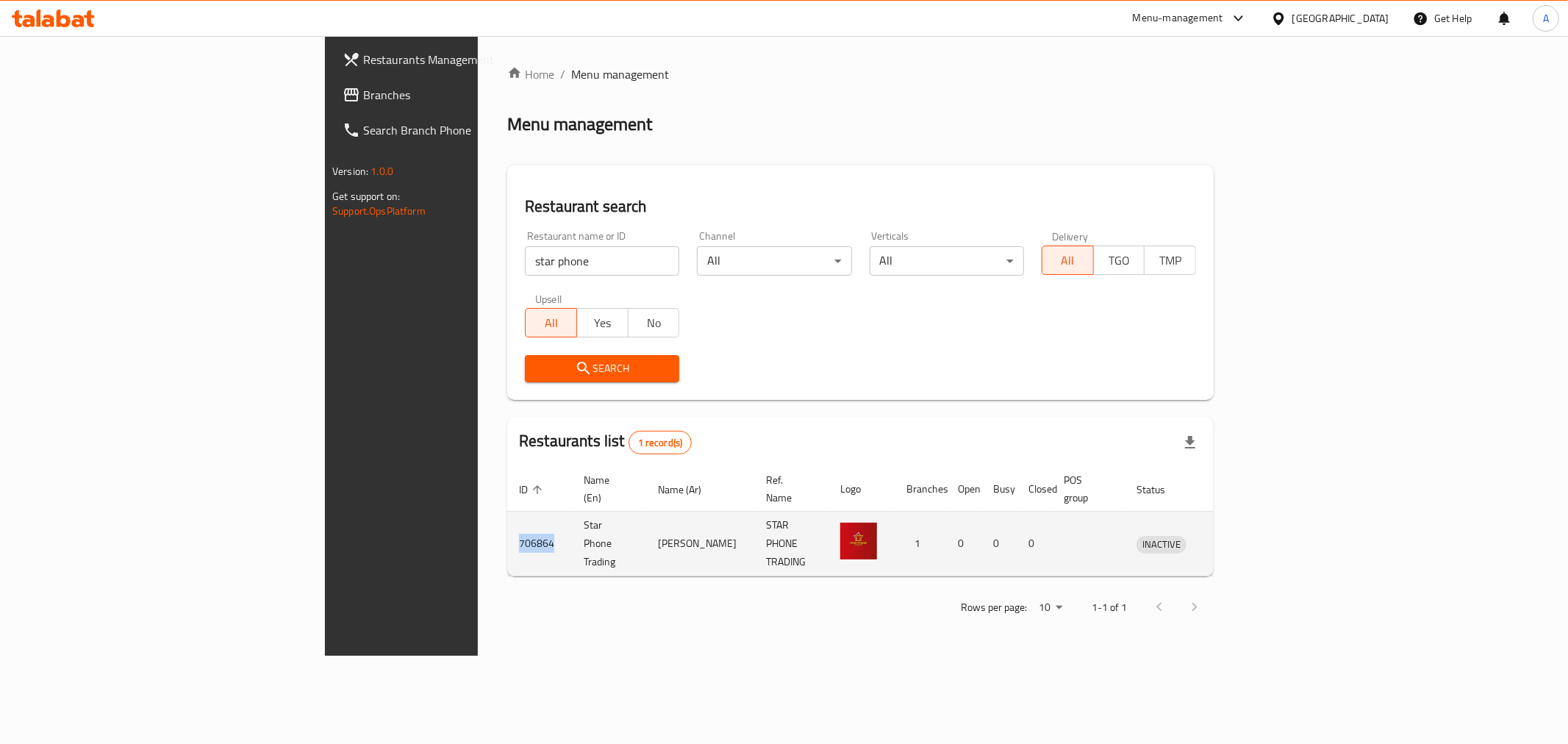
drag, startPoint x: 336, startPoint y: 521, endPoint x: 296, endPoint y: 523, distance: 40.0
click at [507, 523] on td "706864" at bounding box center [539, 544] width 65 height 65
copy td "706864"
drag, startPoint x: 458, startPoint y: 519, endPoint x: 358, endPoint y: 520, distance: 100.0
click at [572, 520] on td "Star Phone Trading" at bounding box center [608, 544] width 74 height 65
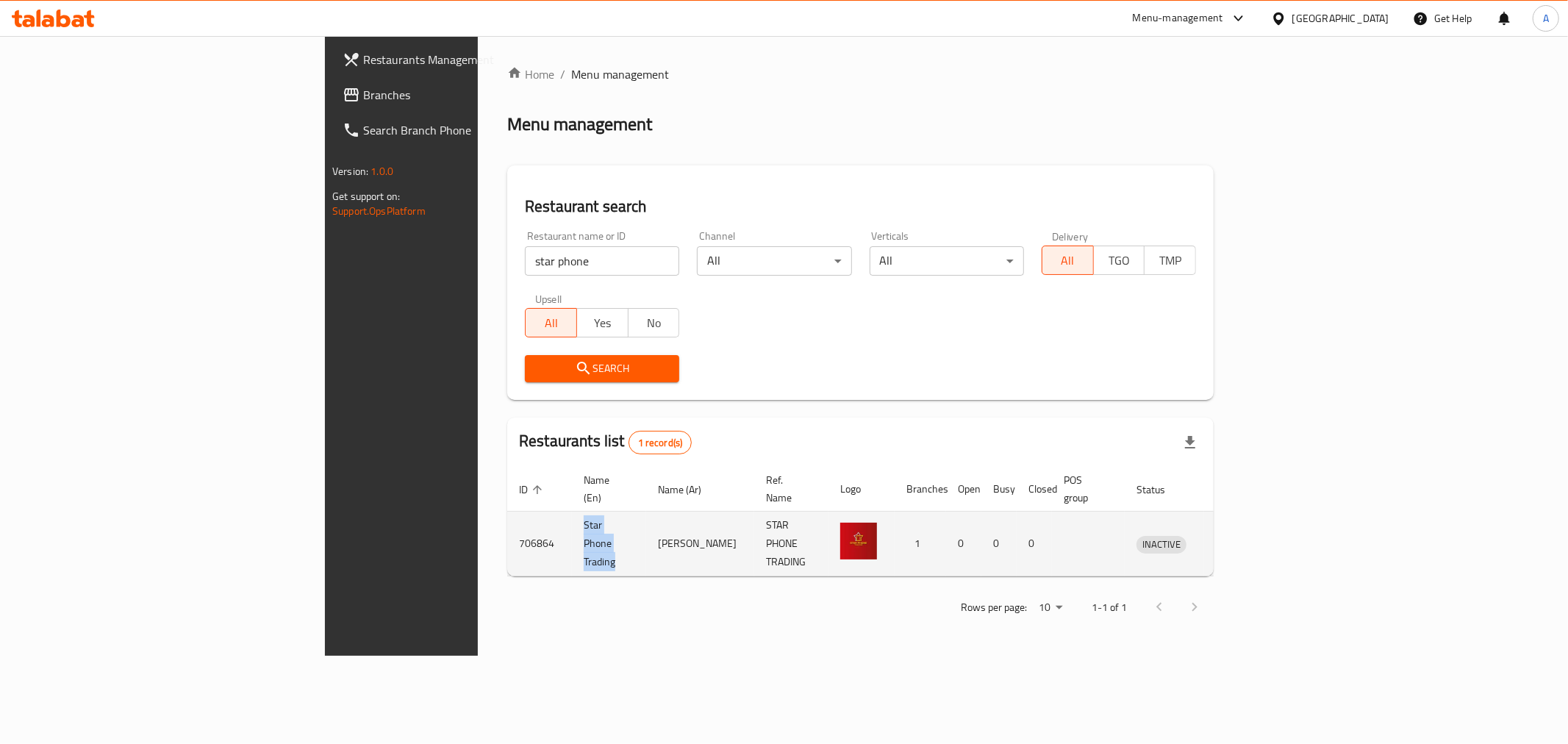
copy td "Star Phone Trading"
click at [1233, 538] on icon "enhanced table" at bounding box center [1225, 545] width 16 height 13
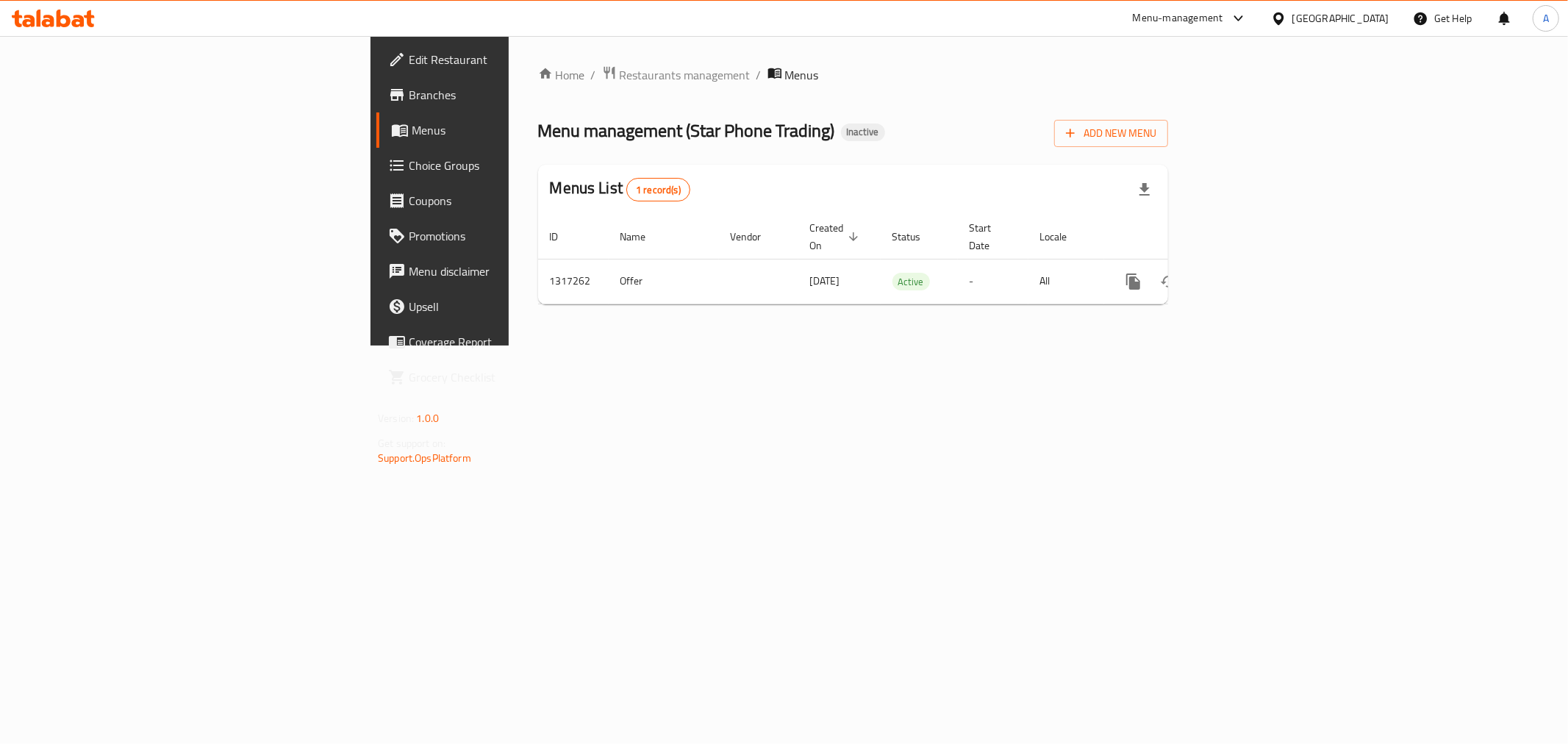
click at [409, 100] on span "Branches" at bounding box center [514, 95] width 212 height 18
